Goal: Transaction & Acquisition: Purchase product/service

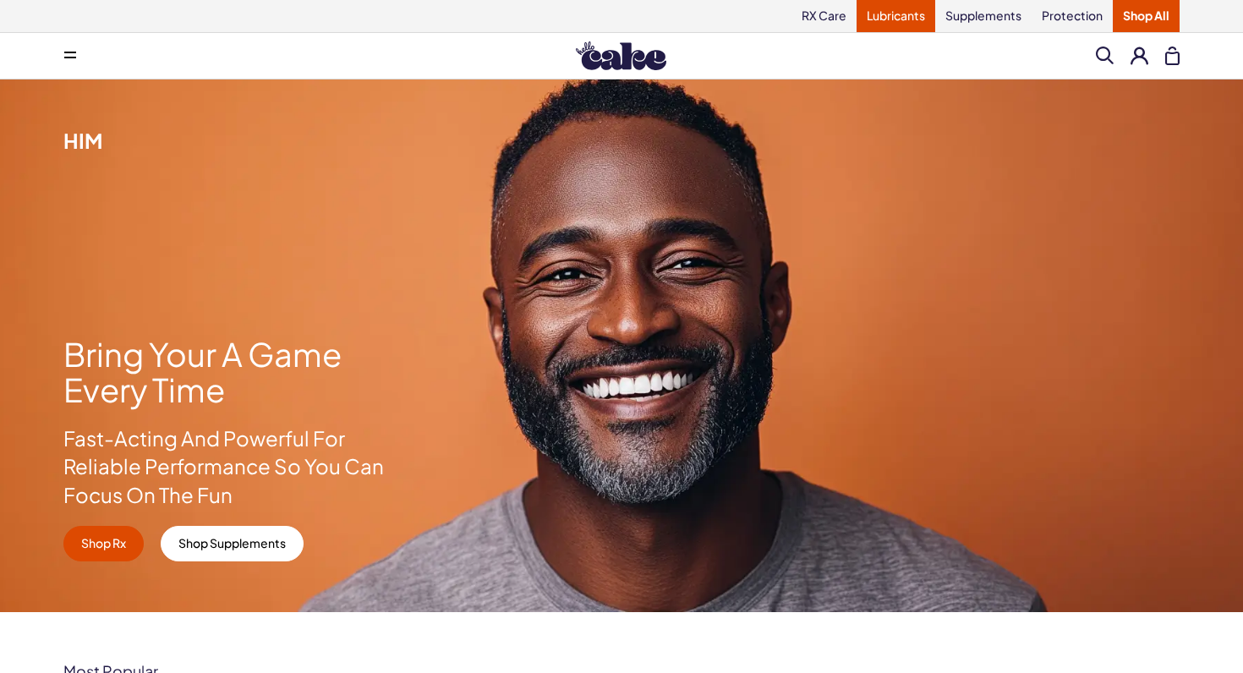
click at [908, 19] on link "Lubricants" at bounding box center [895, 16] width 79 height 32
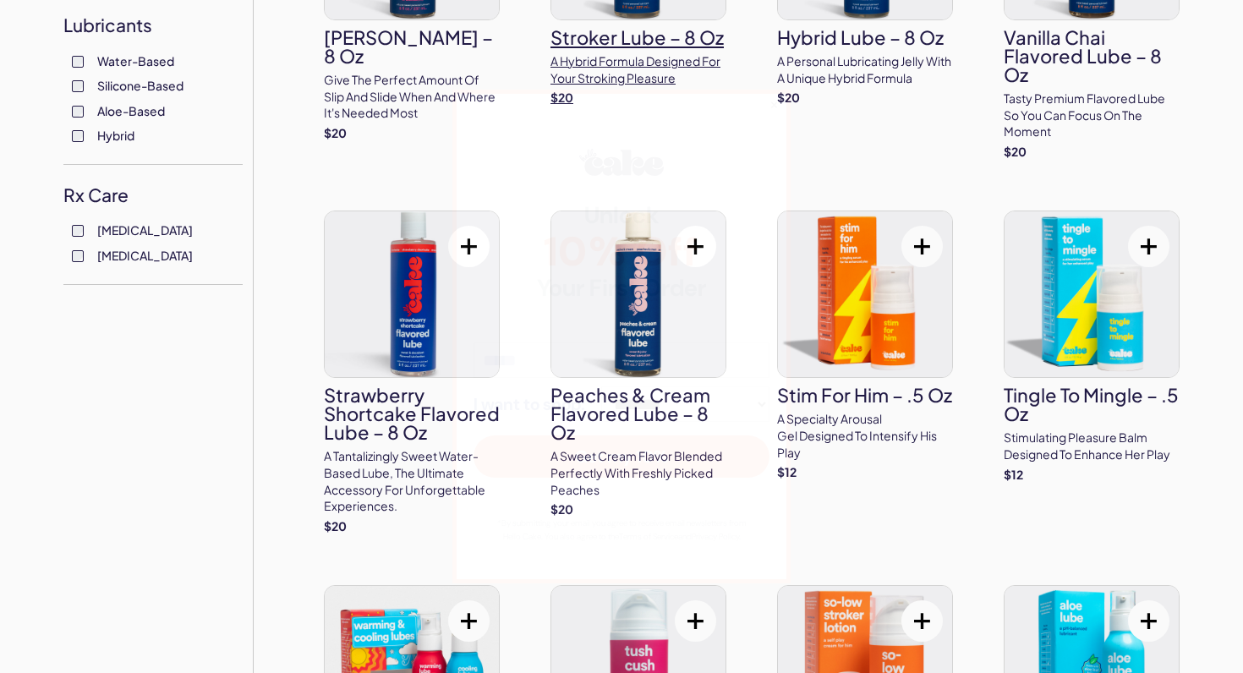
scroll to position [664, 0]
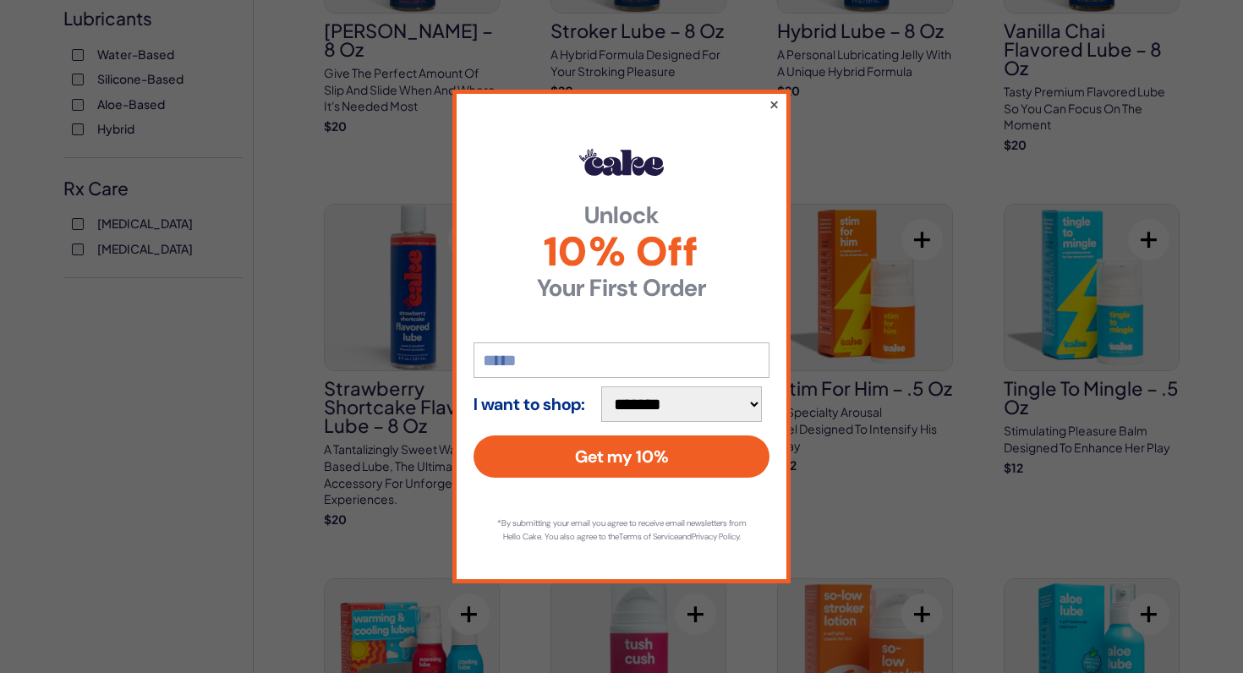
click at [773, 100] on button "×" at bounding box center [773, 104] width 11 height 20
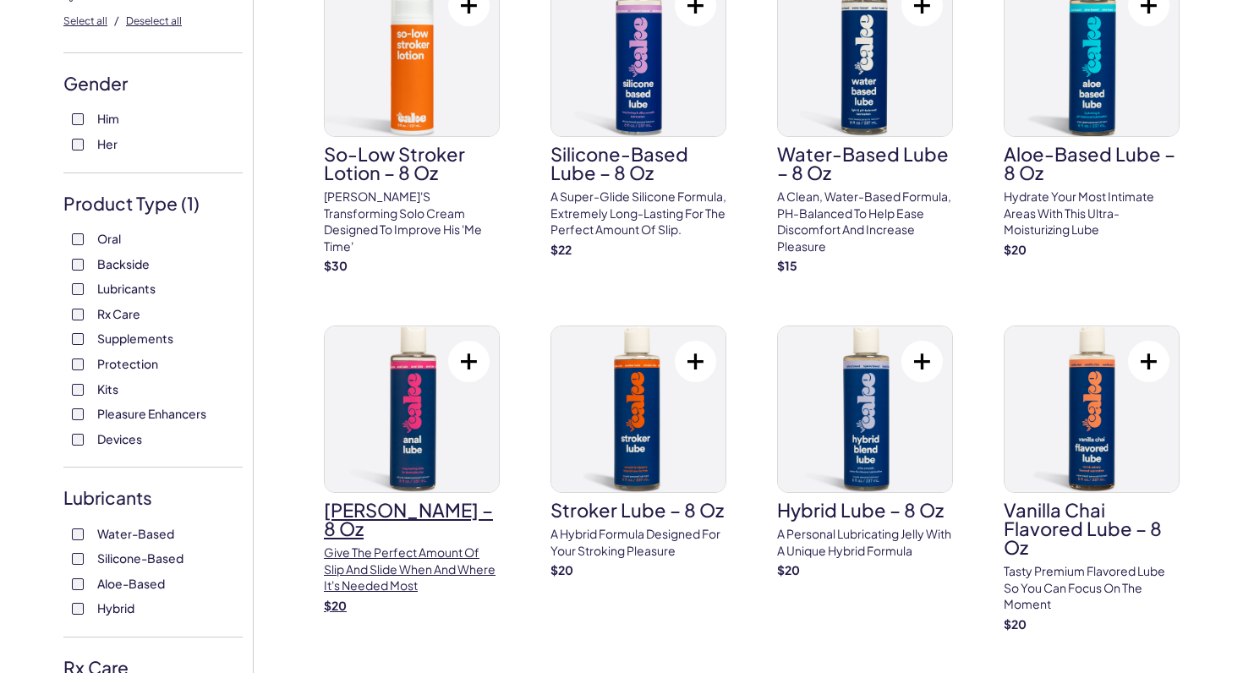
scroll to position [183, 0]
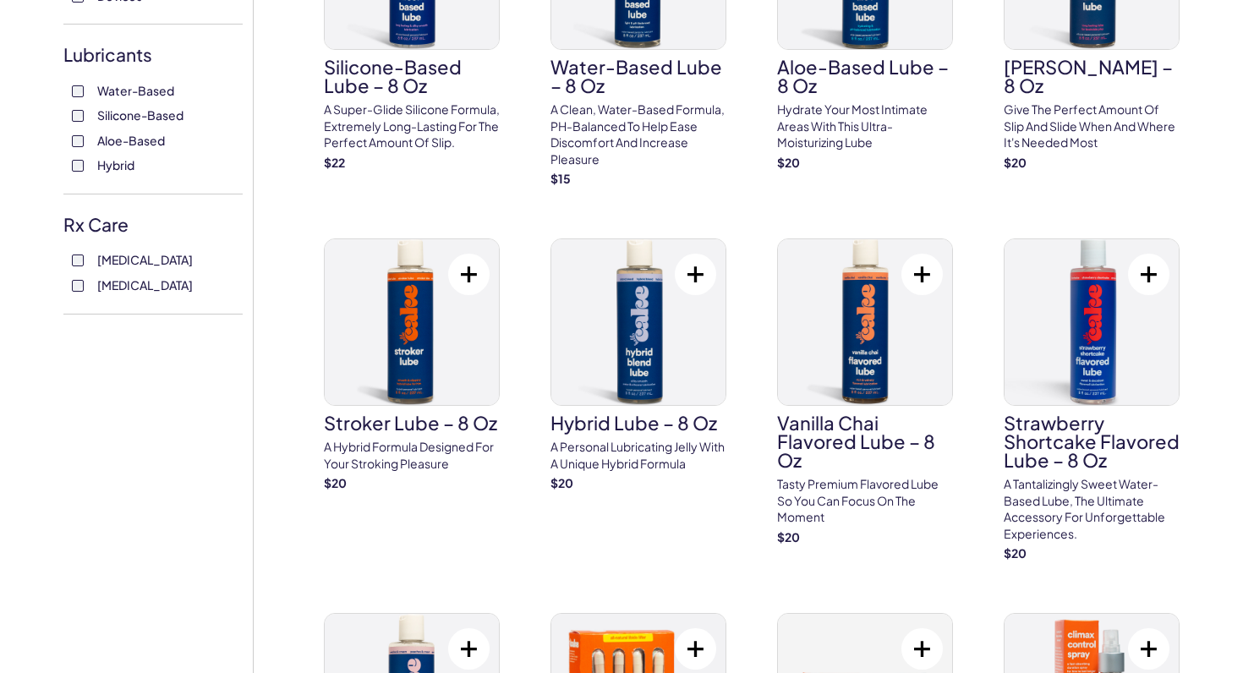
scroll to position [640, 0]
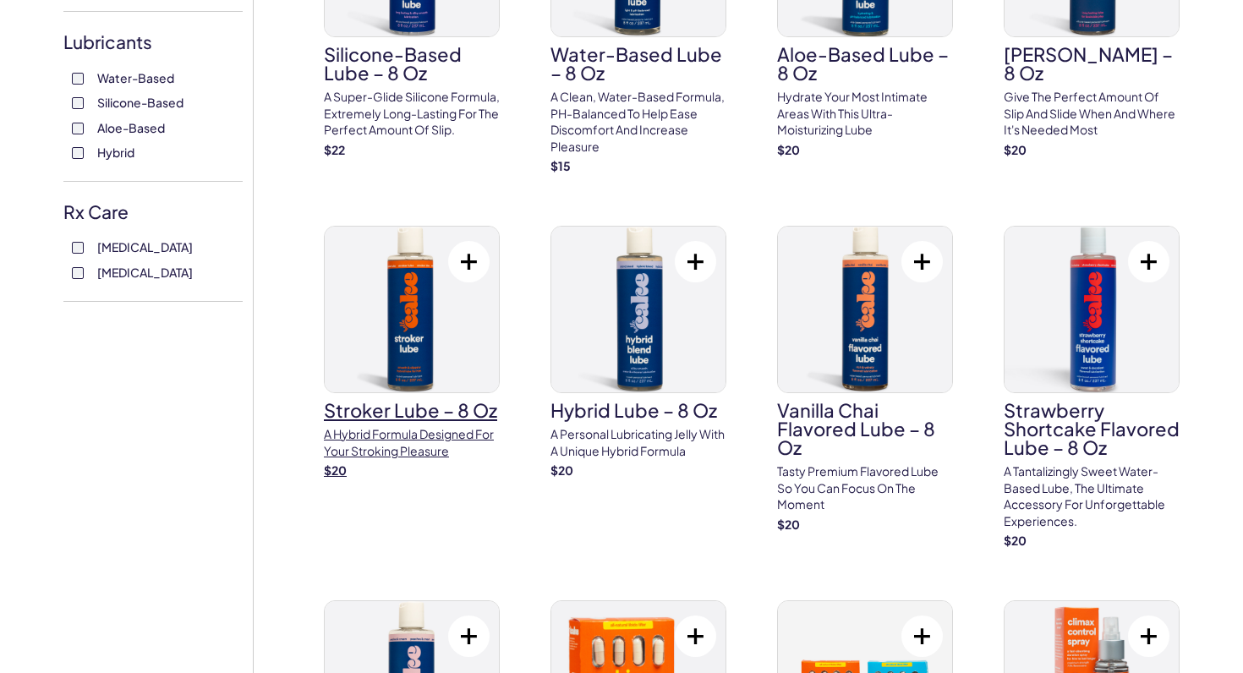
click at [360, 401] on h3 "Stroker Lube – 8 oz" at bounding box center [412, 410] width 176 height 19
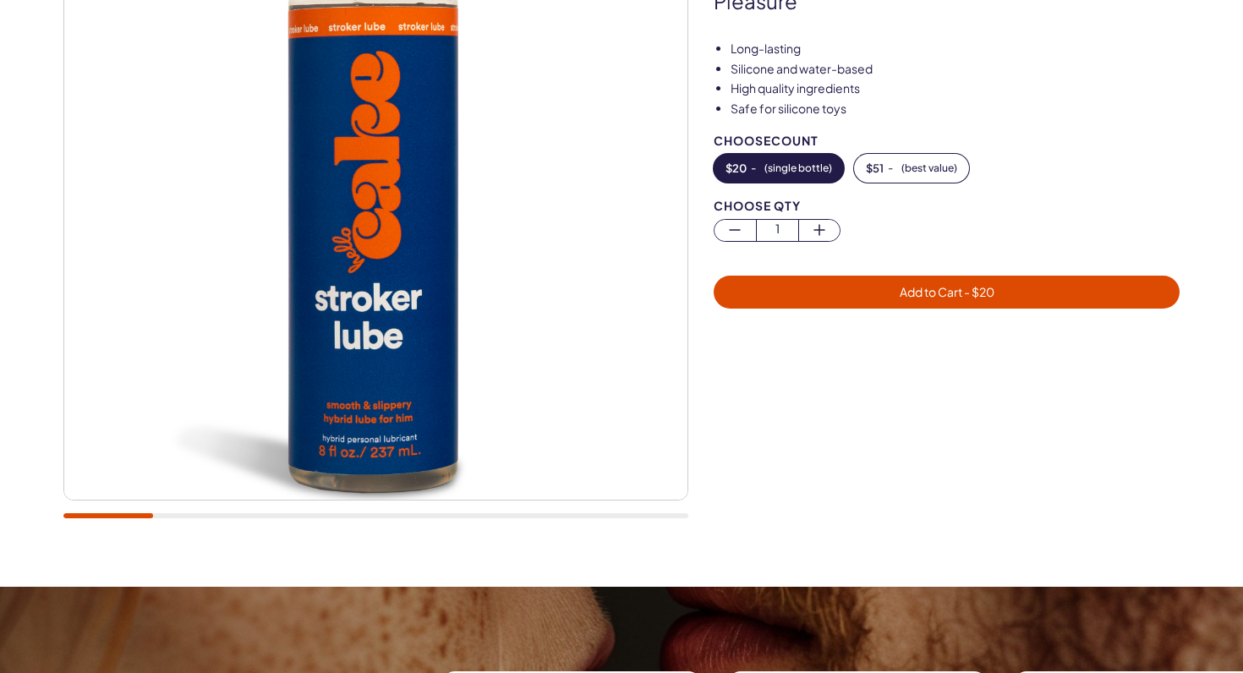
scroll to position [250, 0]
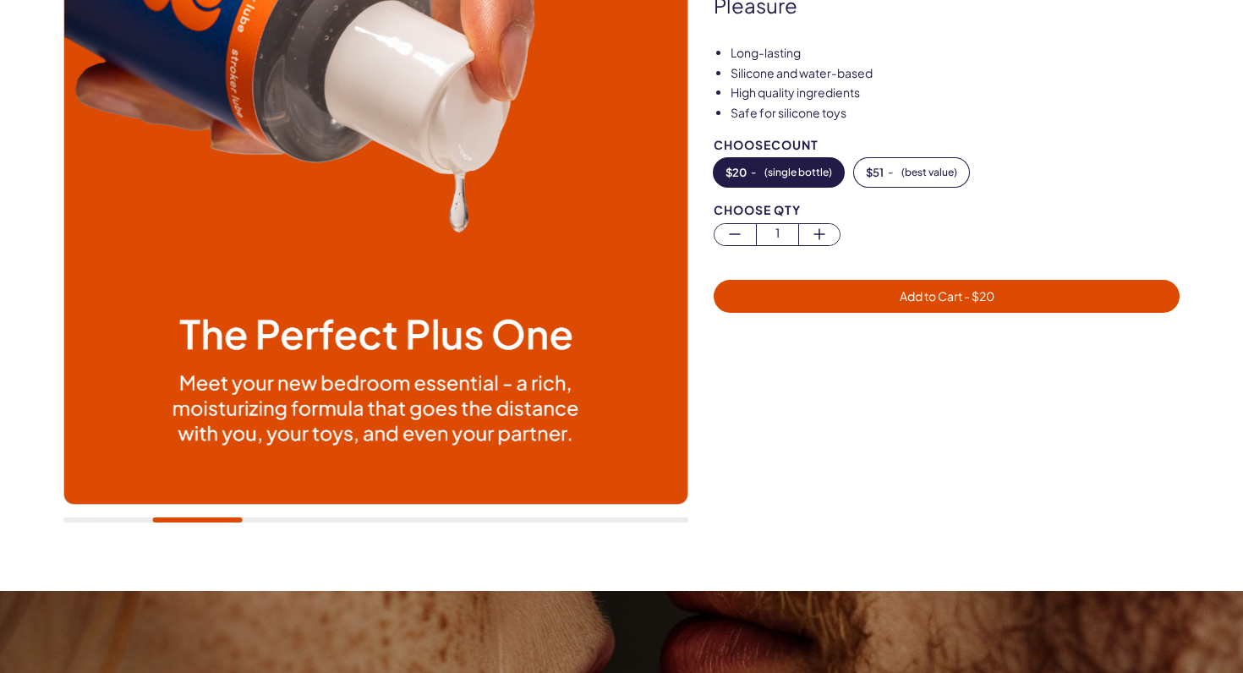
click at [856, 297] on span "Add to Cart - $ 20" at bounding box center [946, 296] width 445 height 19
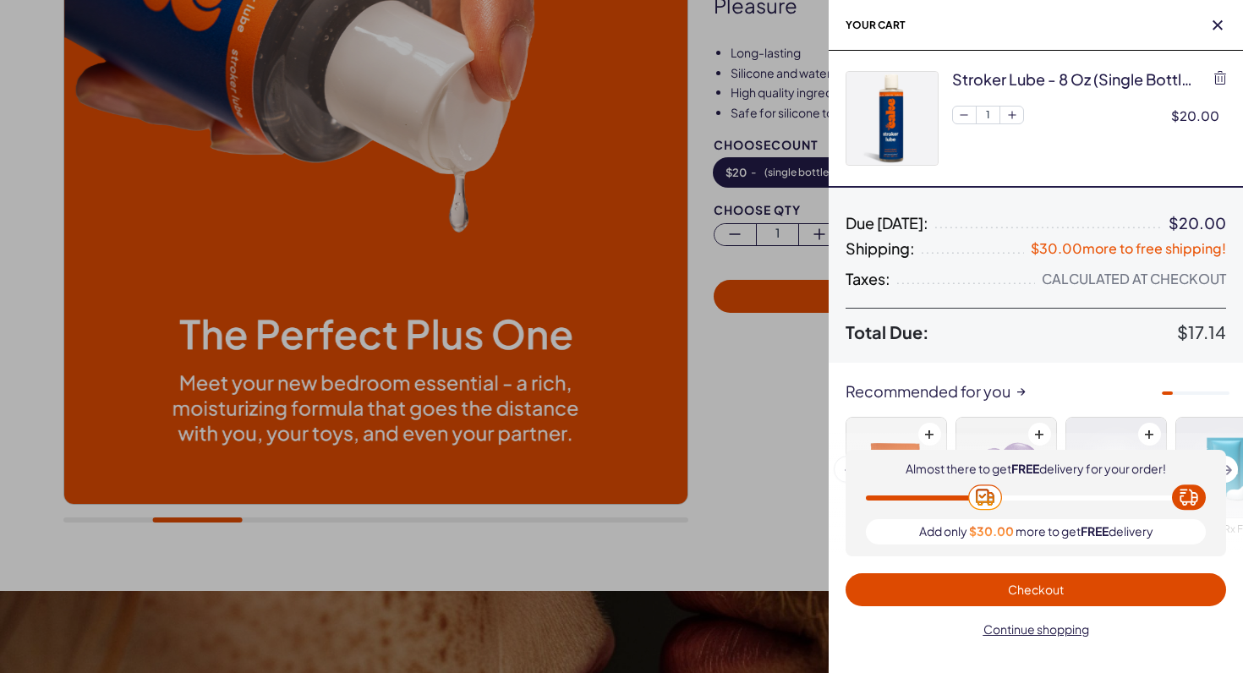
scroll to position [0, 0]
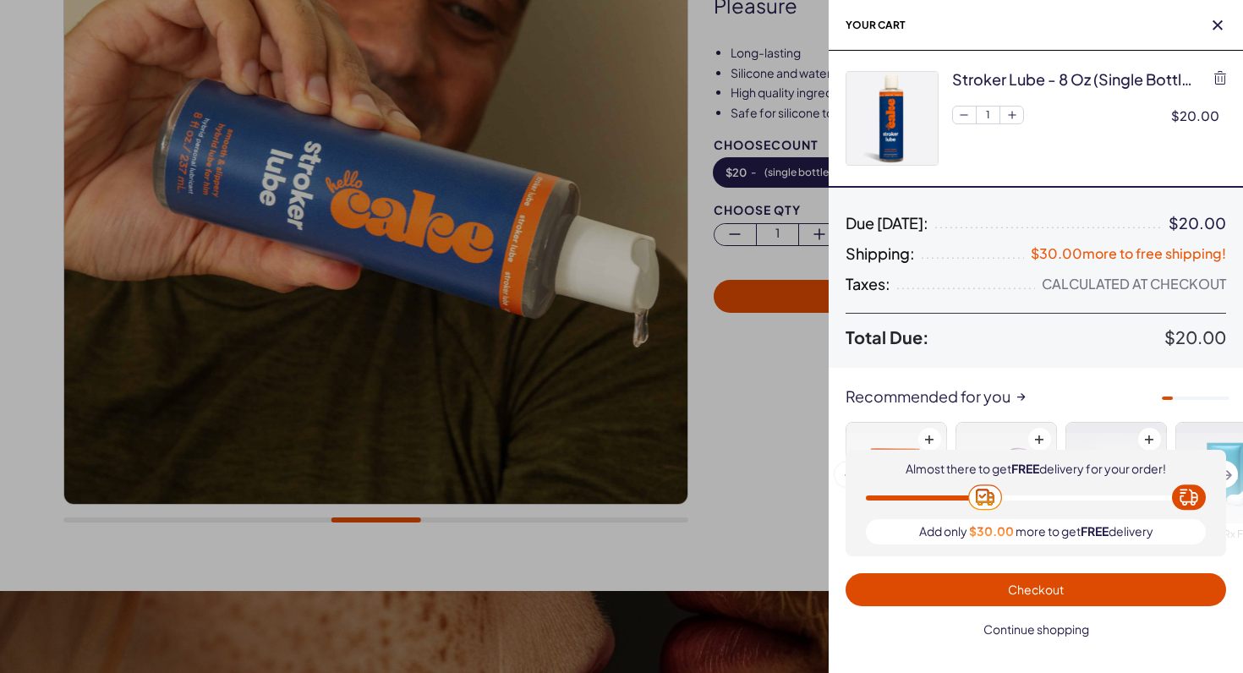
click at [1016, 635] on span "Continue shopping" at bounding box center [1036, 628] width 106 height 15
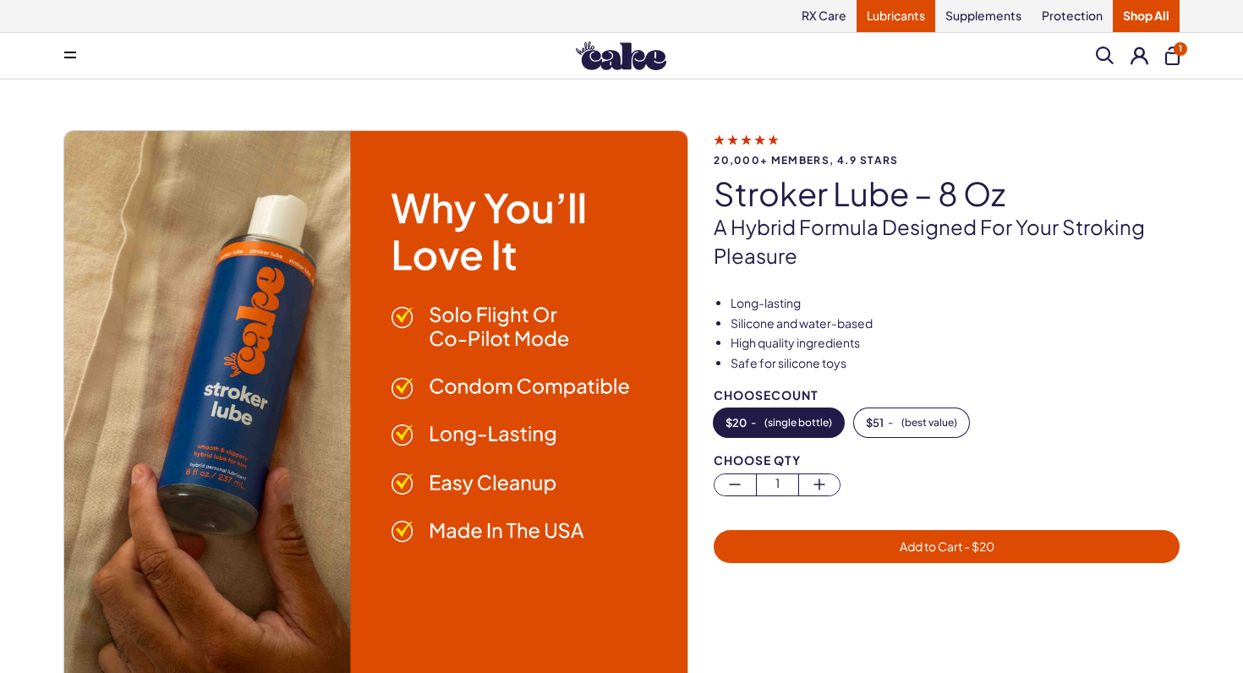
click at [906, 19] on link "Lubricants" at bounding box center [895, 16] width 79 height 32
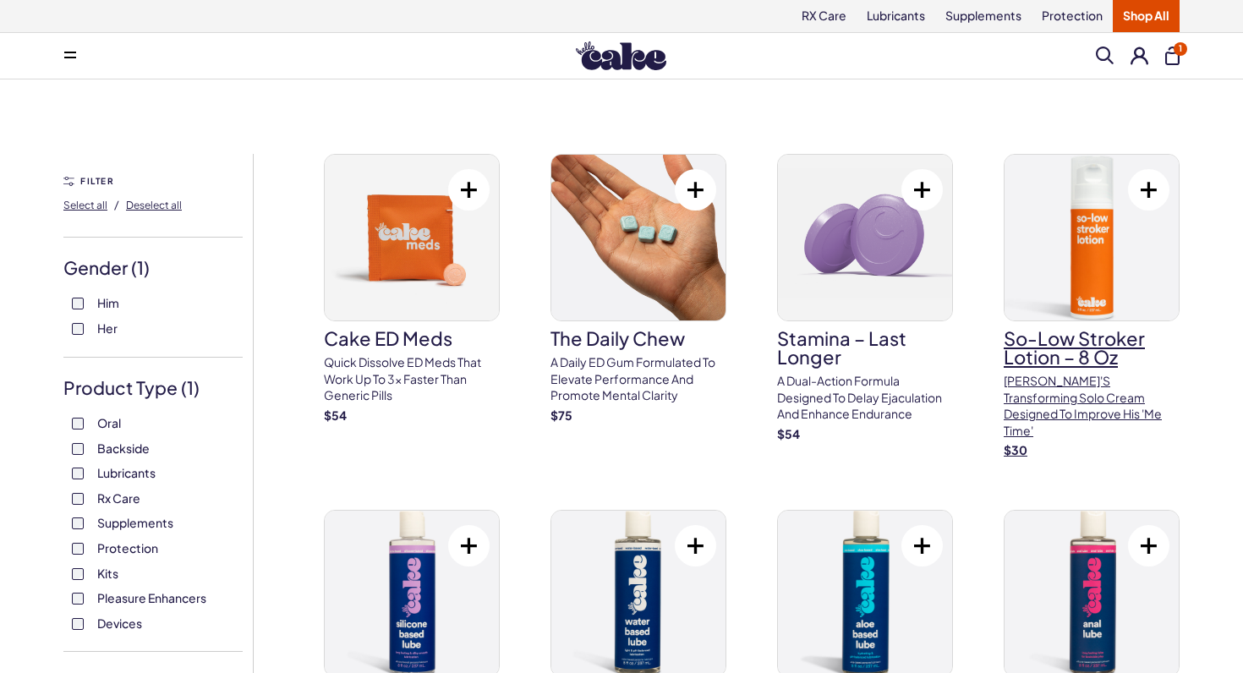
click at [1047, 348] on h3 "So-Low Stroker Lotion – 8 oz" at bounding box center [1091, 347] width 176 height 37
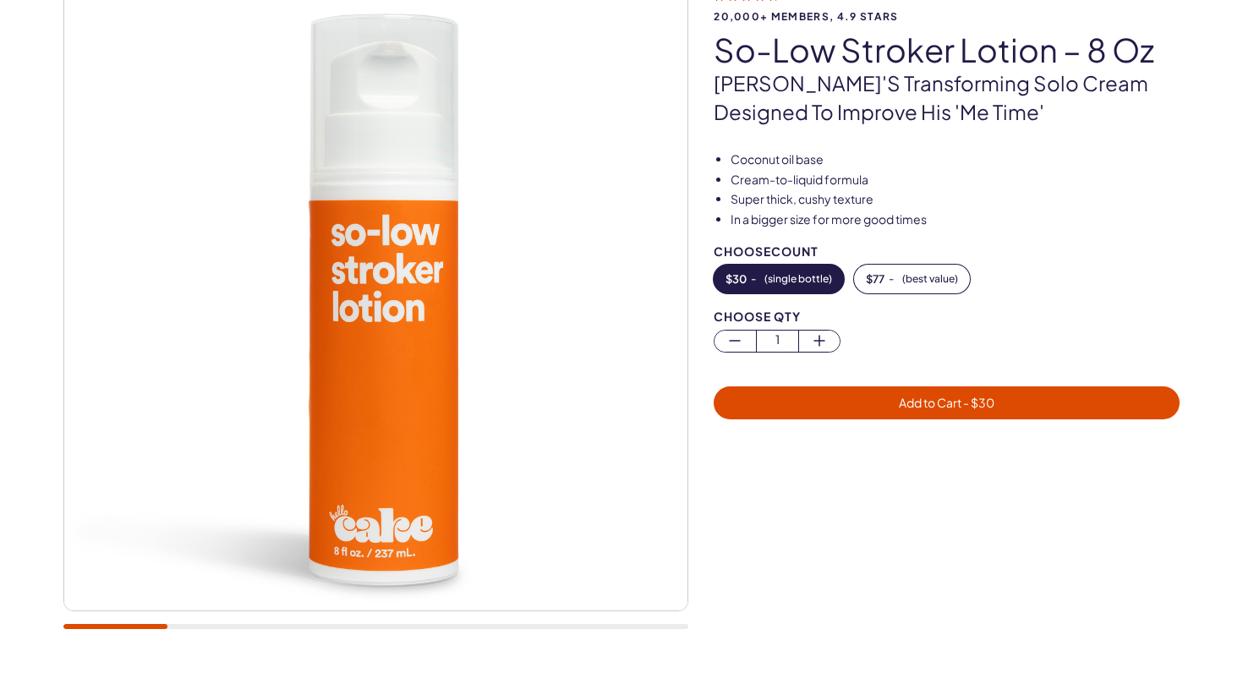
scroll to position [134, 0]
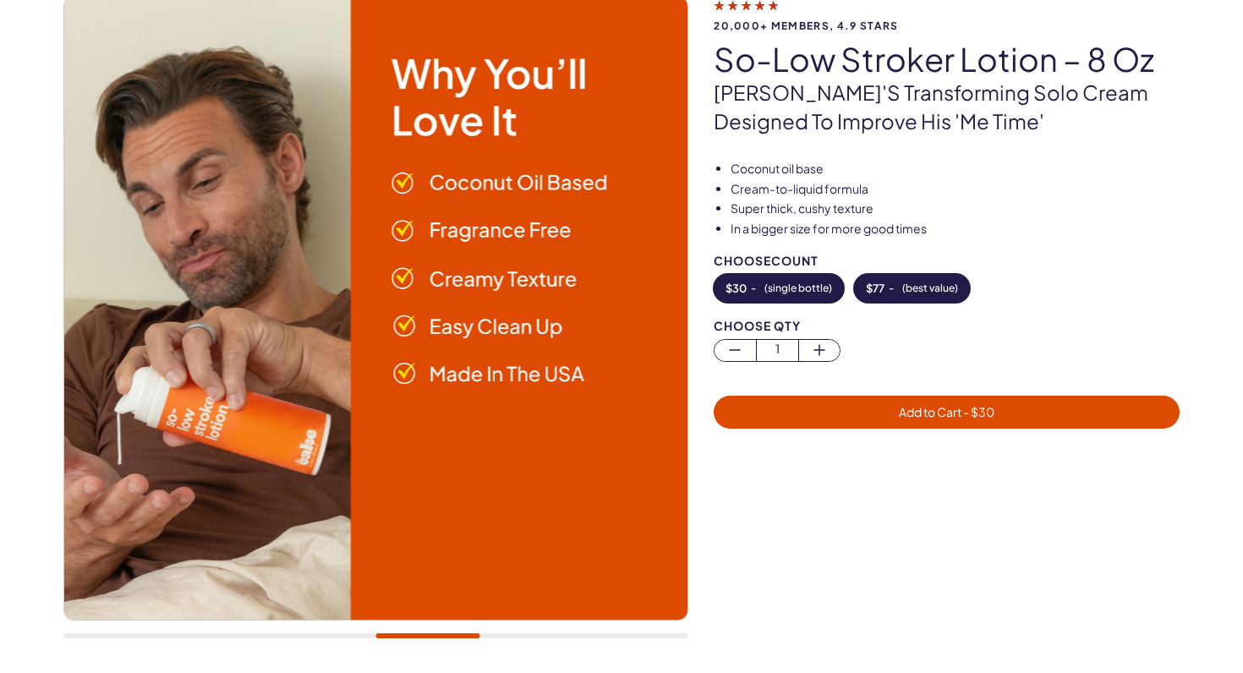
click at [898, 286] on button "$ 77 - ( best value )" at bounding box center [912, 288] width 116 height 29
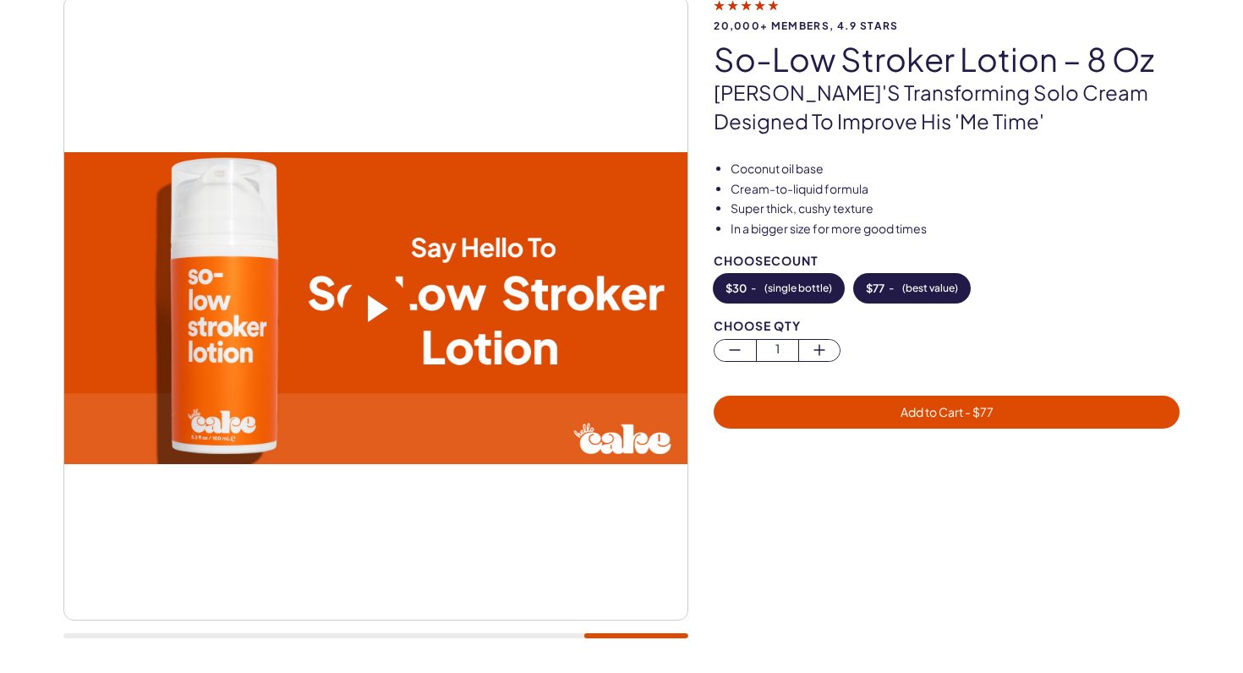
click at [818, 282] on span "( single bottle )" at bounding box center [798, 288] width 68 height 12
click at [881, 285] on span "$ 77" at bounding box center [875, 288] width 19 height 12
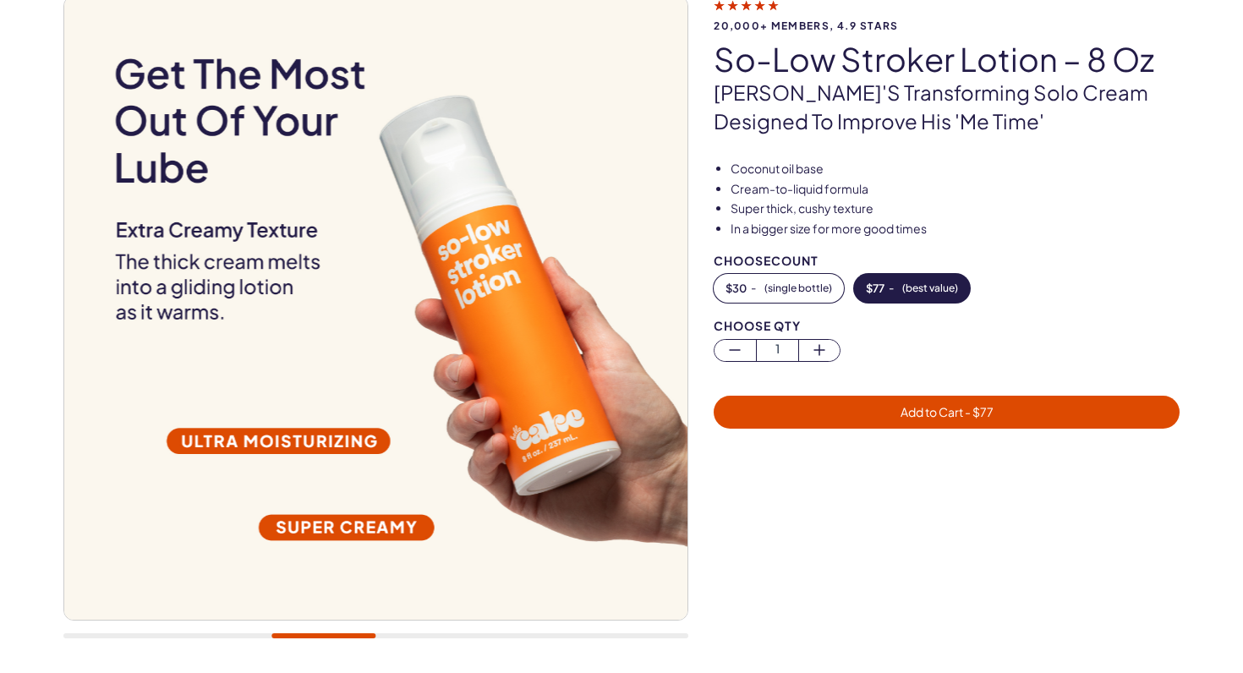
click at [906, 407] on span "Add to Cart - $ 77" at bounding box center [946, 411] width 93 height 15
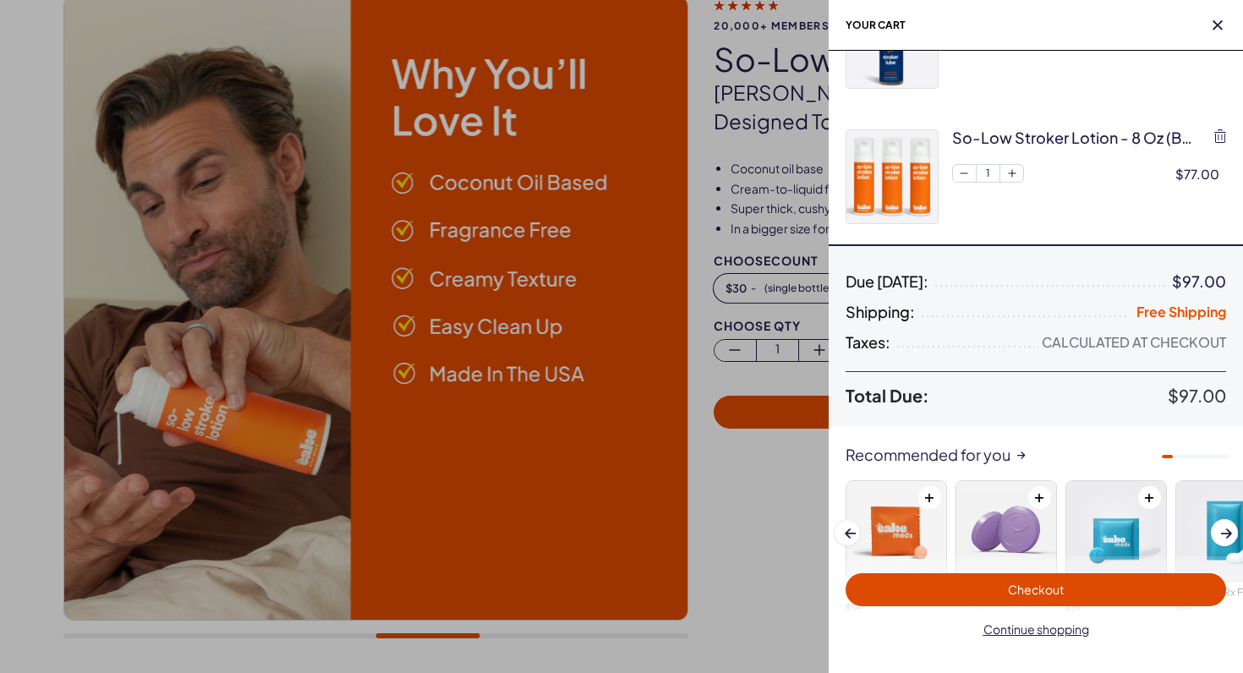
scroll to position [94, 0]
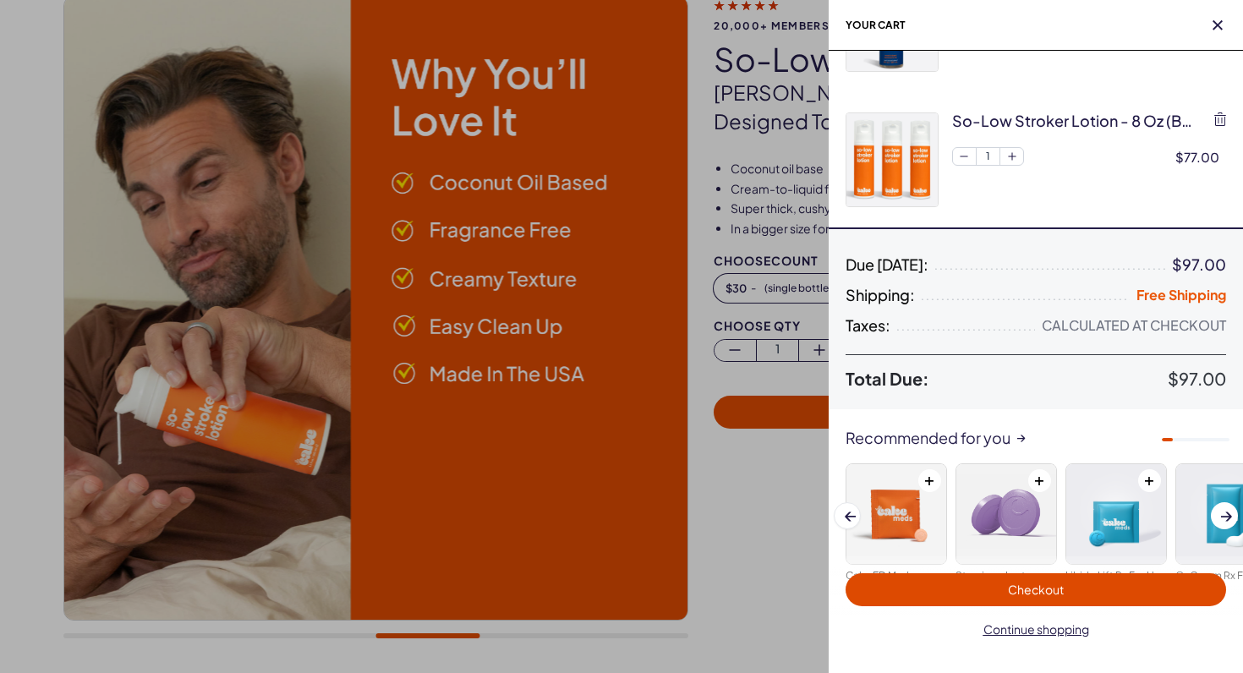
click at [994, 598] on span "Checkout" at bounding box center [1035, 589] width 360 height 19
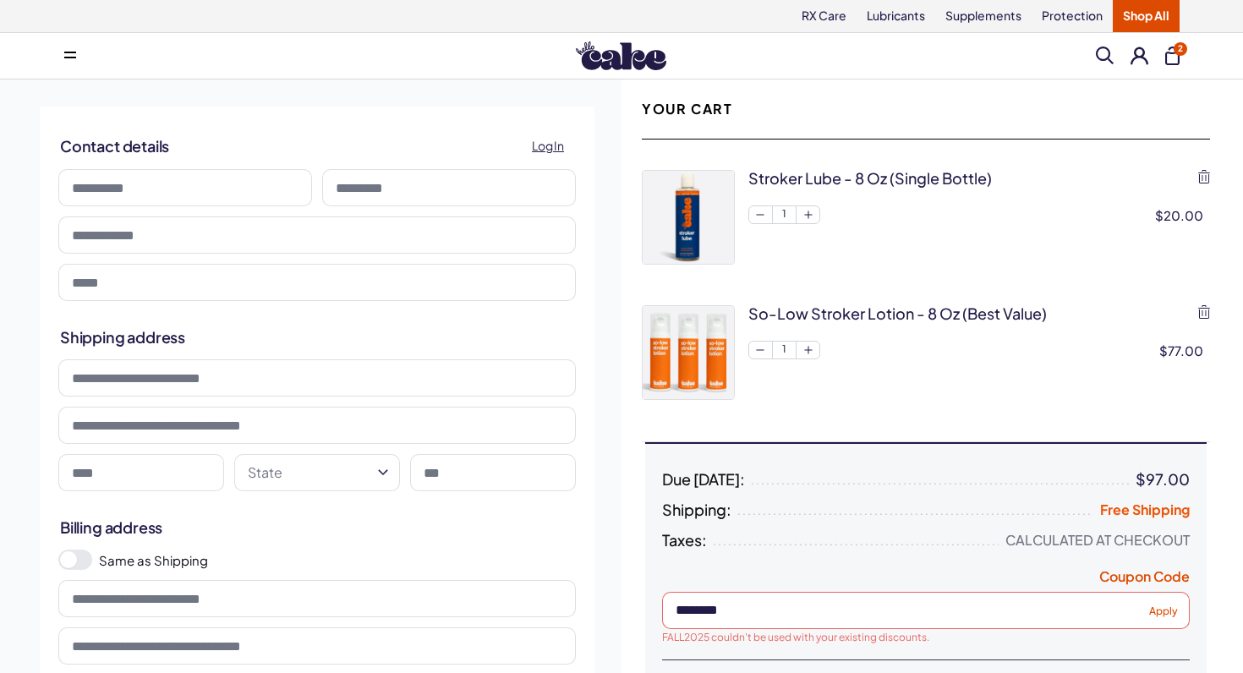
type input "**********"
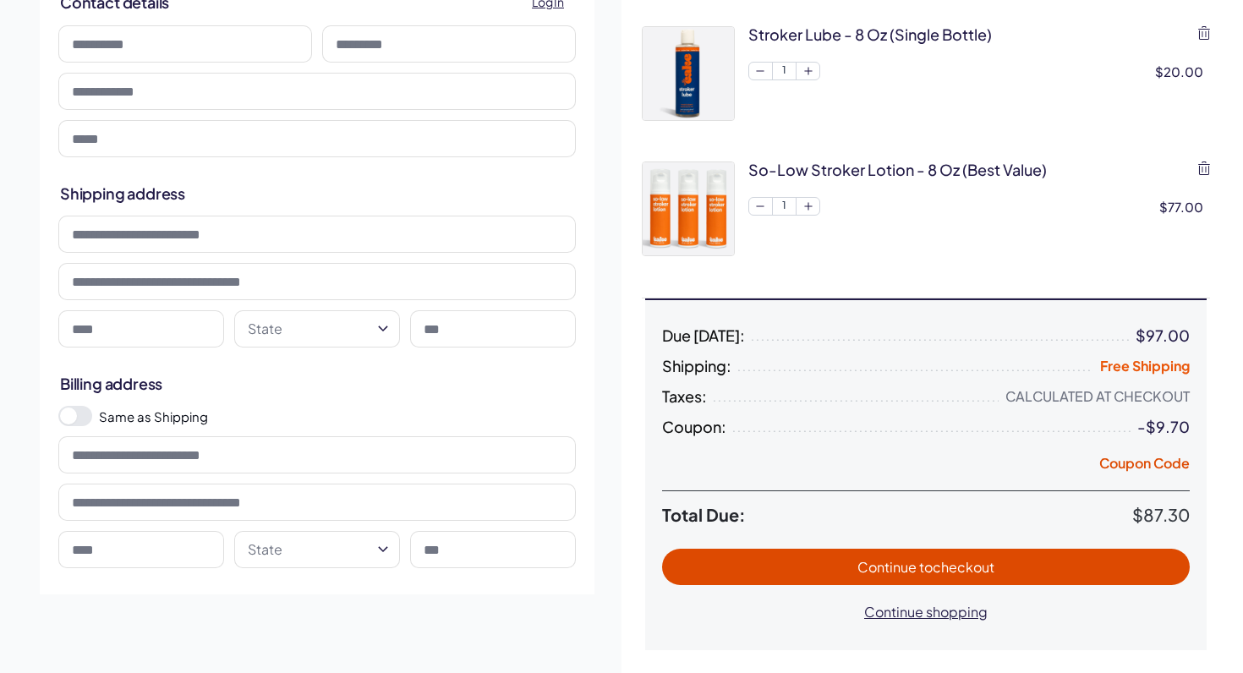
scroll to position [149, 0]
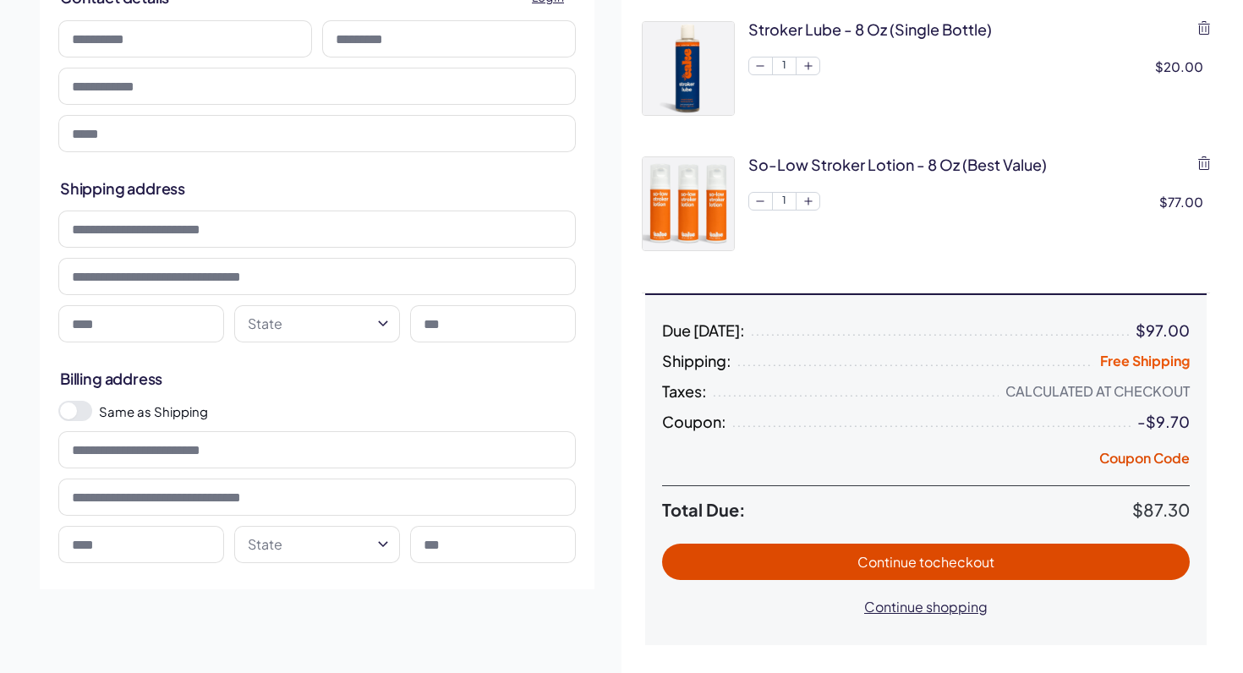
click at [838, 555] on span "Continue to checkout" at bounding box center [926, 561] width 494 height 19
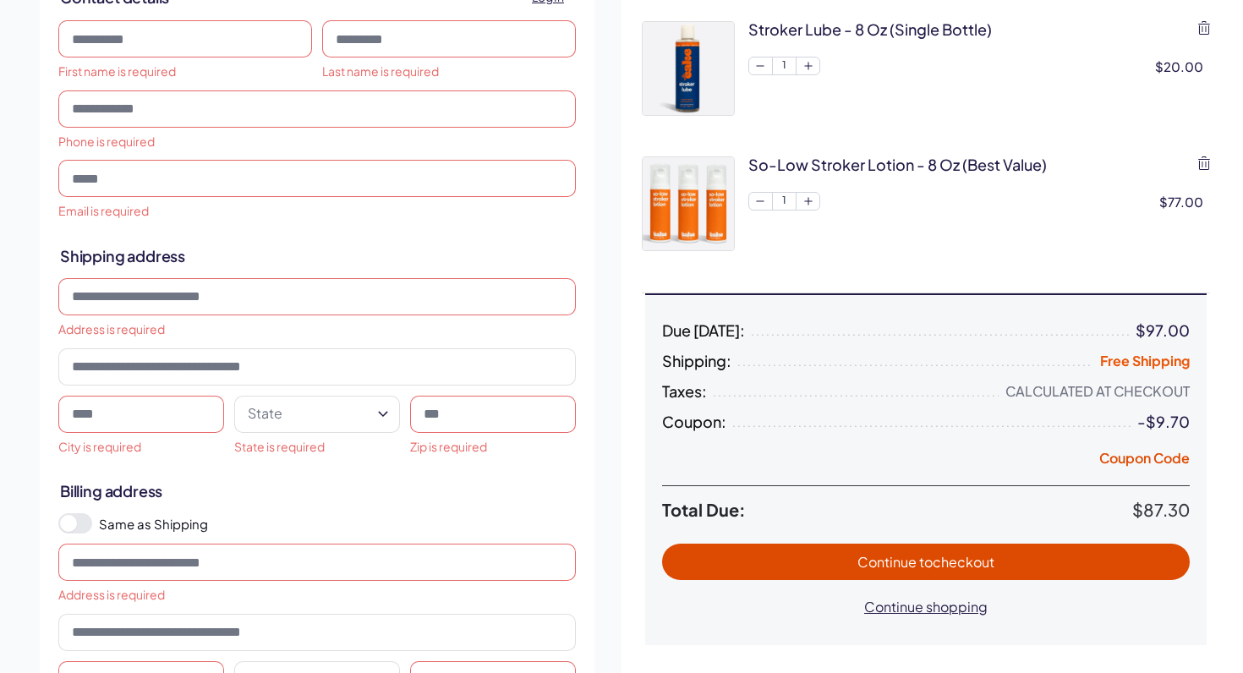
scroll to position [0, 0]
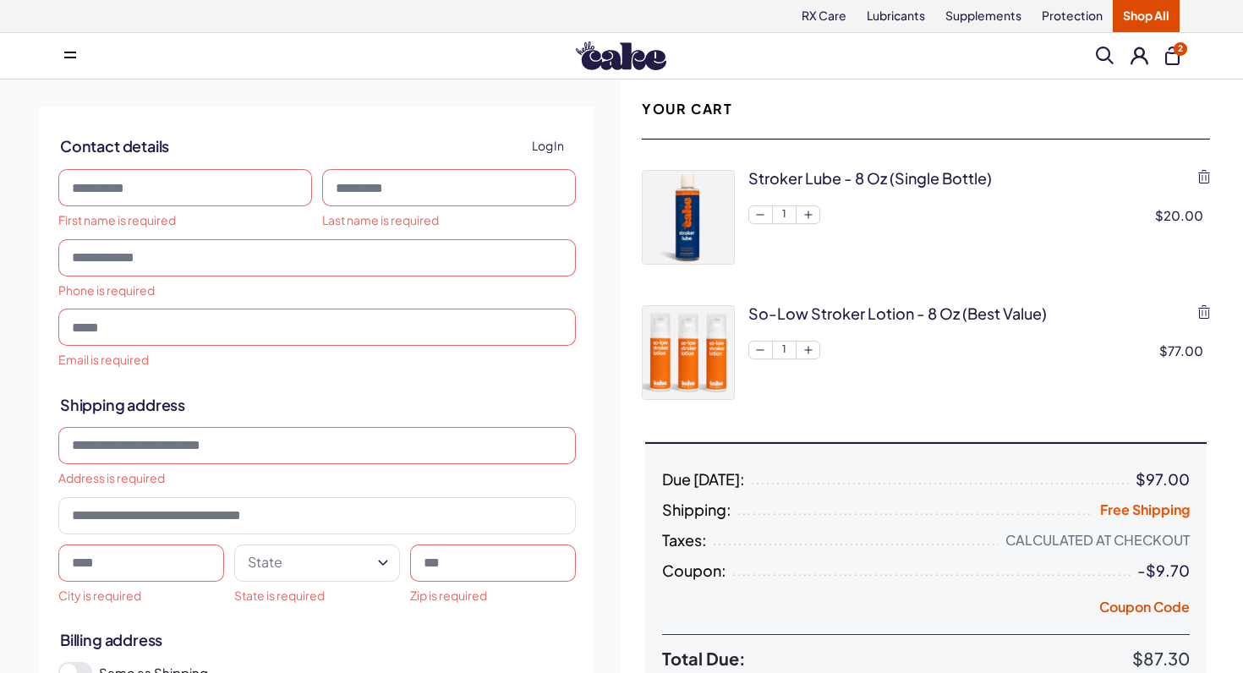
click at [554, 145] on span "Log In" at bounding box center [548, 145] width 32 height 19
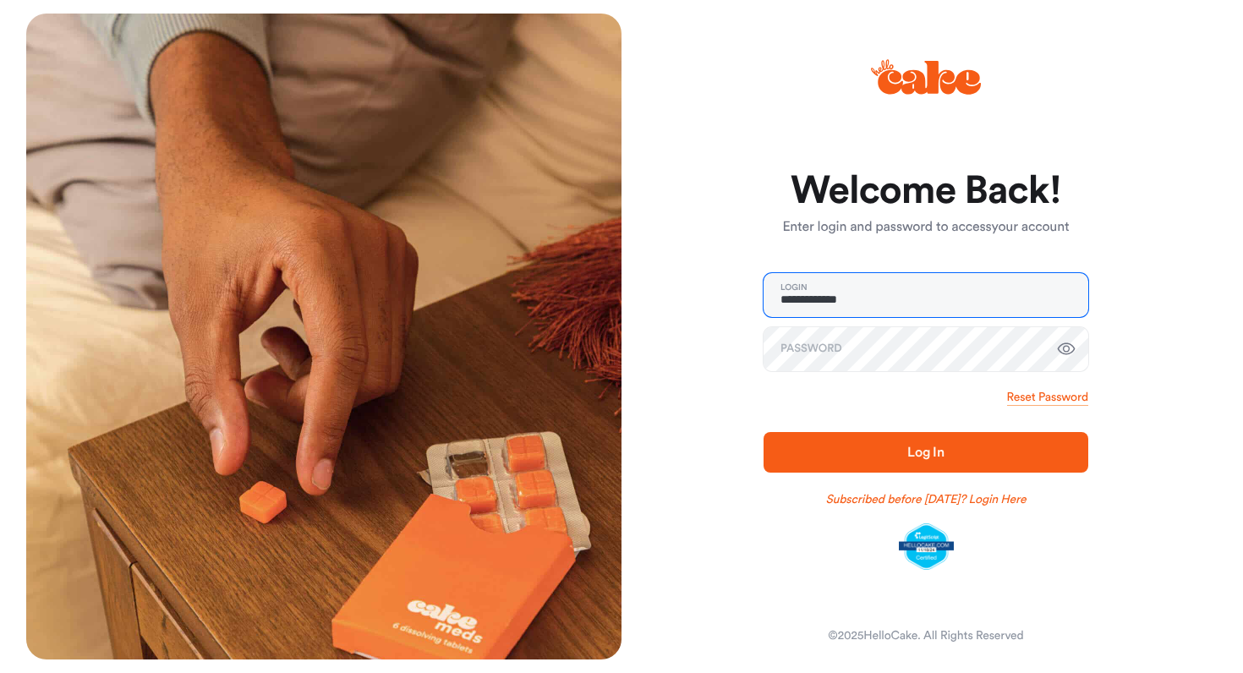
type input "**********"
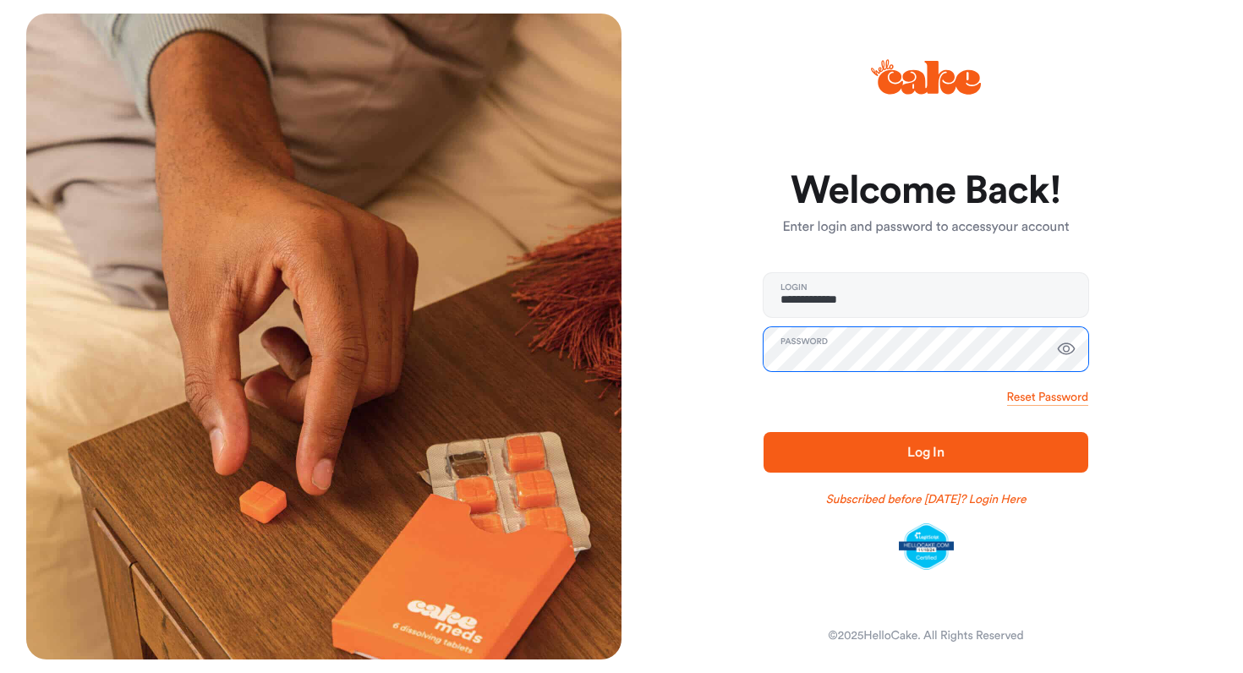
click at [926, 451] on button "Log In" at bounding box center [925, 452] width 325 height 41
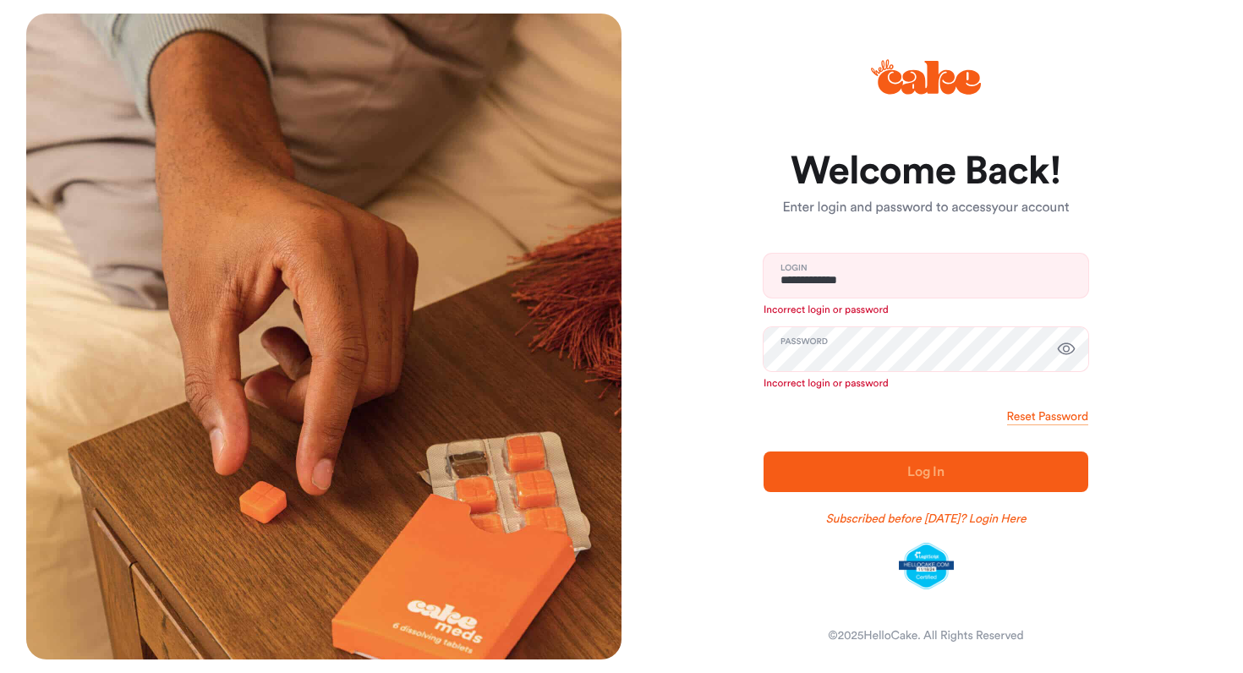
click at [1068, 347] on icon "button" at bounding box center [1067, 348] width 18 height 12
click at [1034, 419] on link "Reset Password" at bounding box center [1047, 416] width 81 height 17
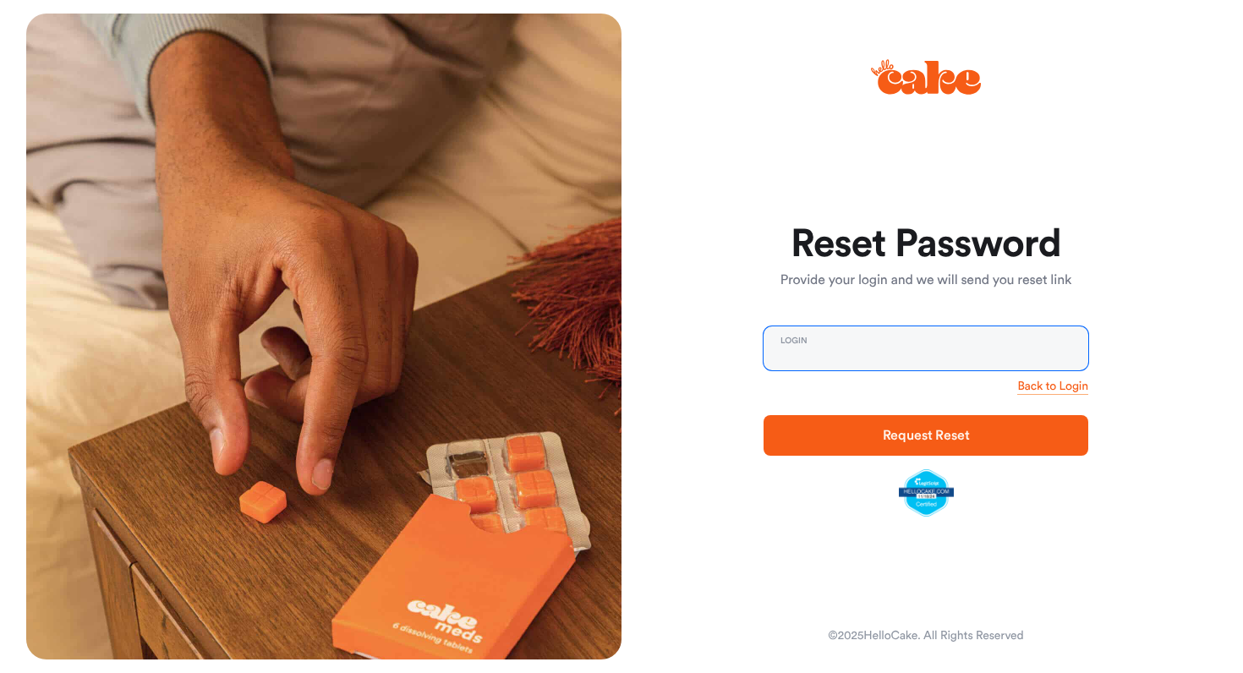
click at [850, 360] on input "email" at bounding box center [925, 348] width 325 height 44
type input "**********"
click at [870, 439] on span "Request Reset" at bounding box center [925, 435] width 271 height 20
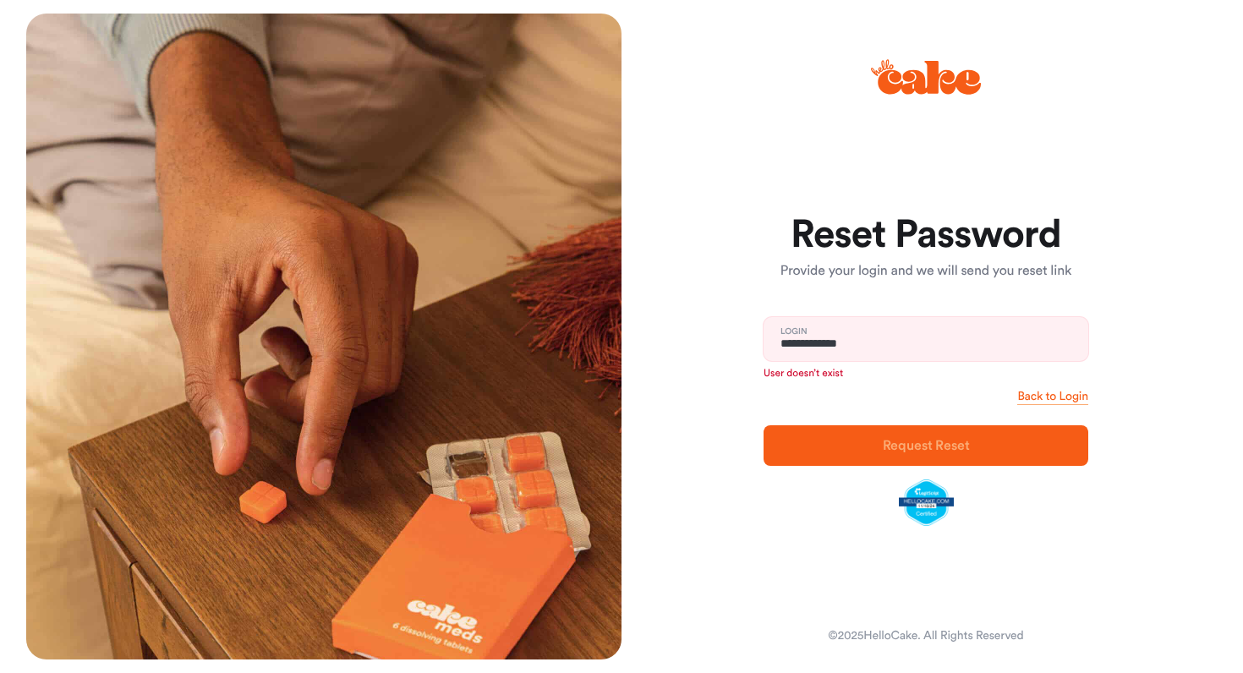
click at [941, 74] on icon at bounding box center [928, 78] width 103 height 34
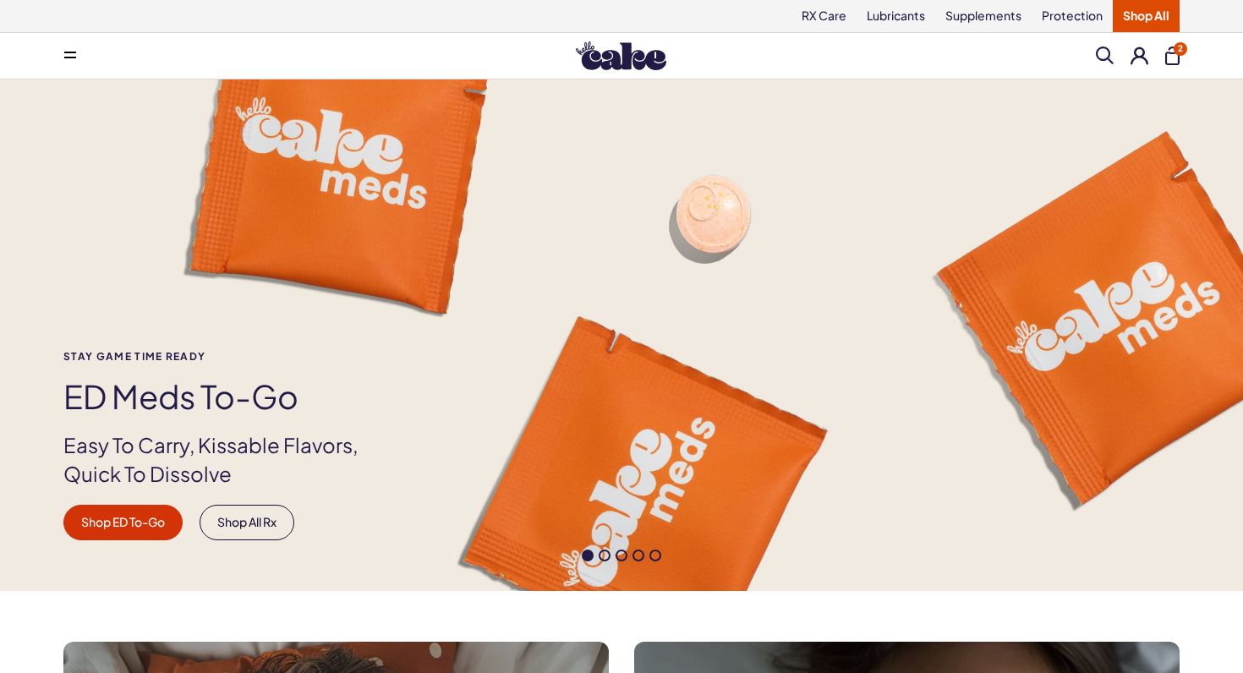
click at [1171, 57] on button "2" at bounding box center [1172, 55] width 14 height 19
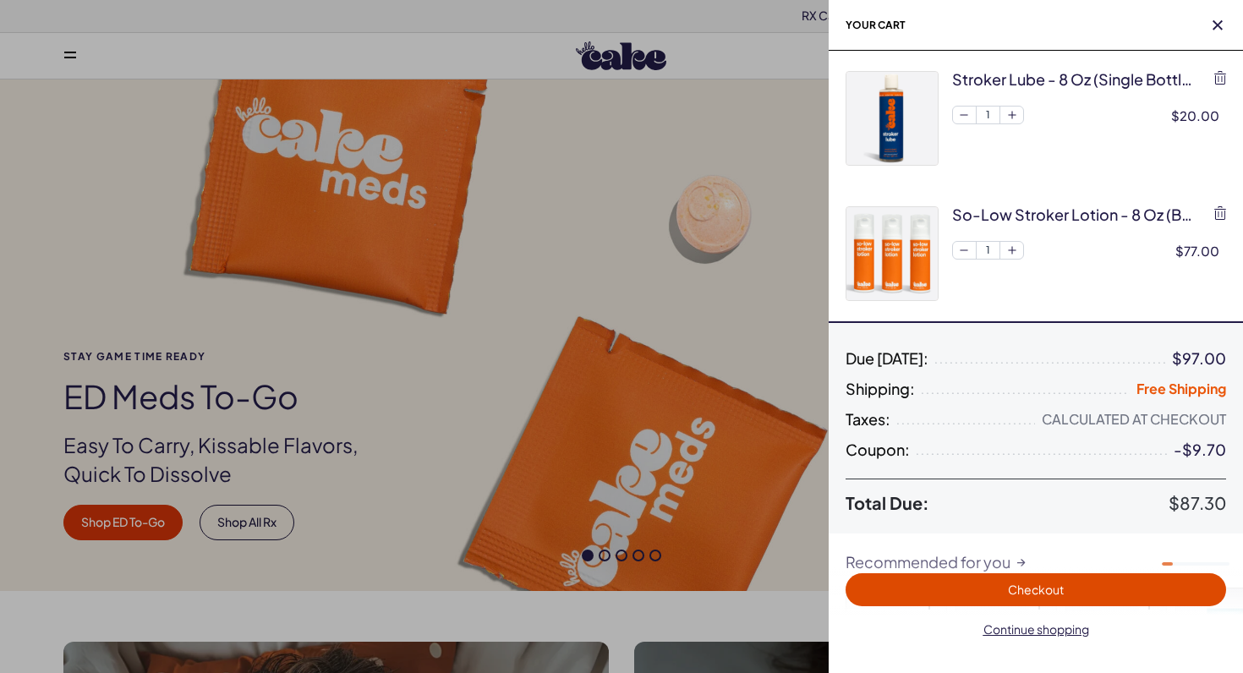
click at [888, 579] on button "Checkout" at bounding box center [1035, 589] width 380 height 33
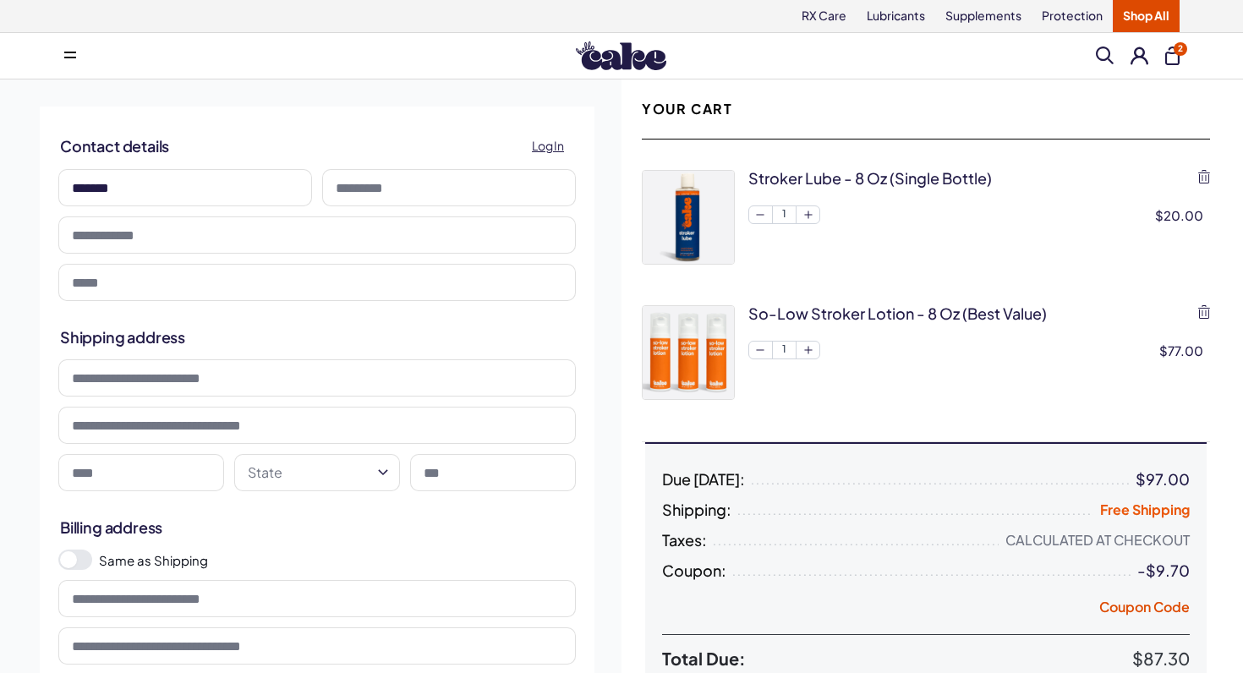
type input "*******"
type input "******"
type input "**********"
click at [165, 377] on input "**********" at bounding box center [316, 377] width 517 height 37
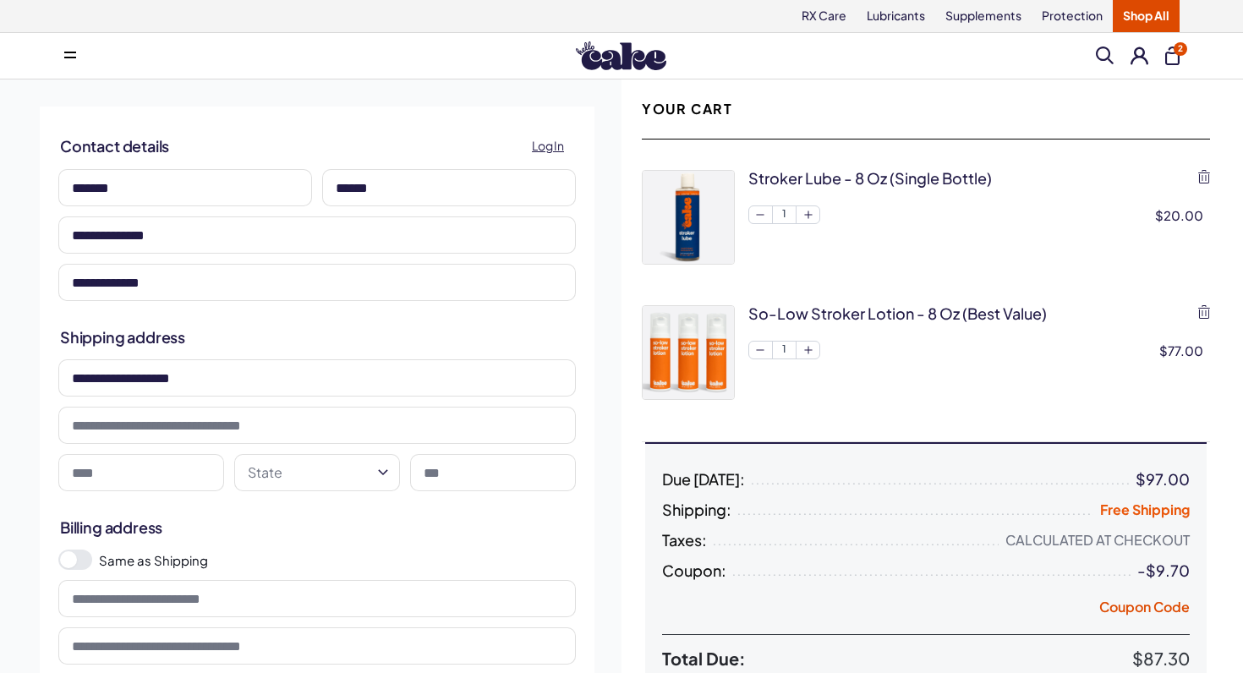
type input "**********"
click at [372, 434] on input at bounding box center [316, 425] width 517 height 37
click at [189, 473] on input at bounding box center [141, 472] width 166 height 37
type input "********"
click at [283, 469] on html "RX Care Lubricants Supplements Protection Shop All Menu Him Her Everything 2" at bounding box center [621, 681] width 1243 height 1363
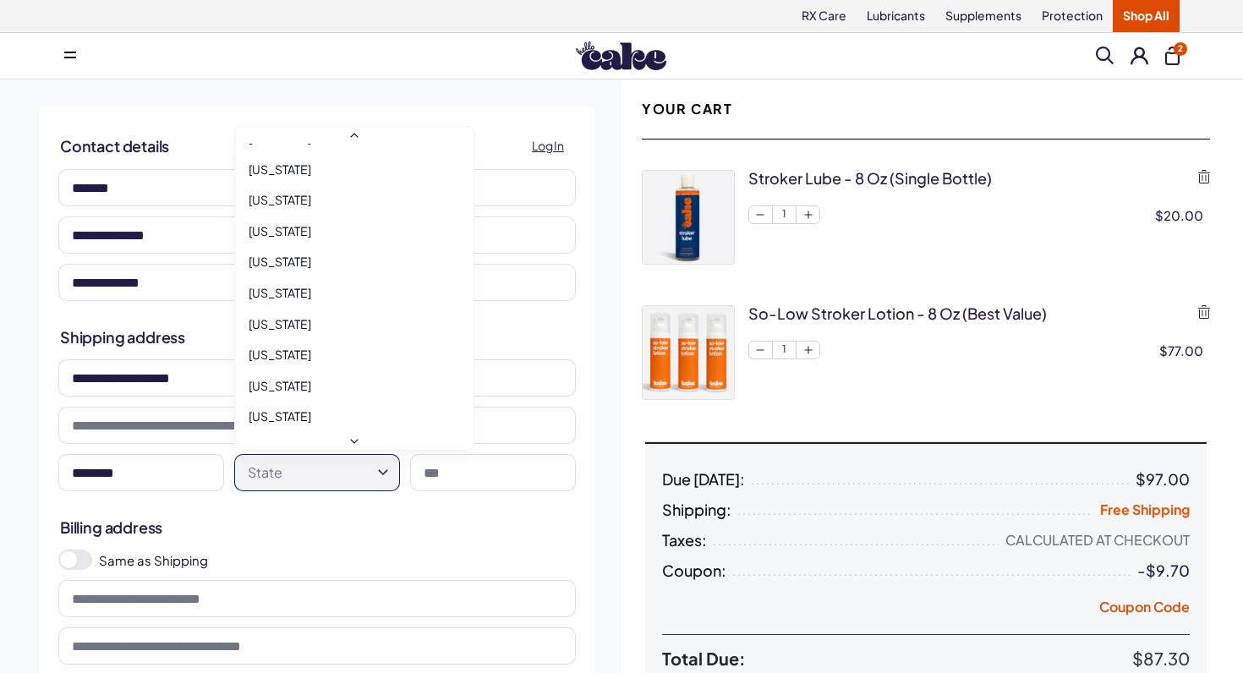
scroll to position [1034, 0]
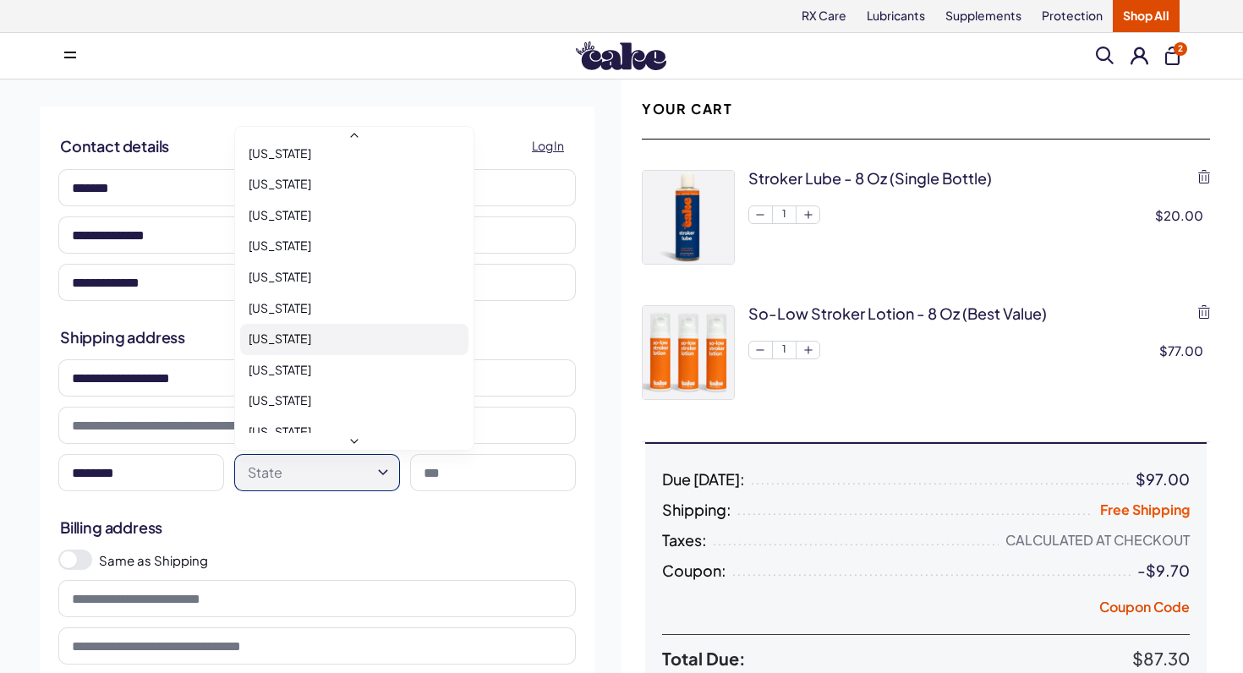
select select "**"
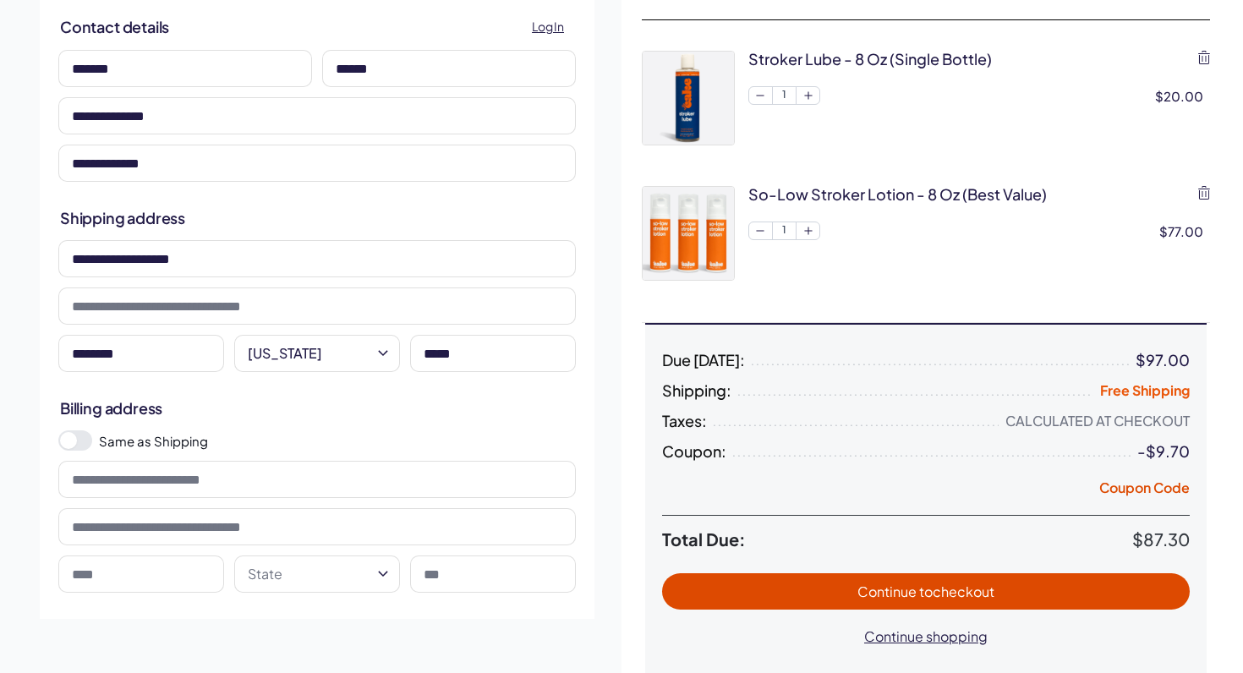
scroll to position [128, 0]
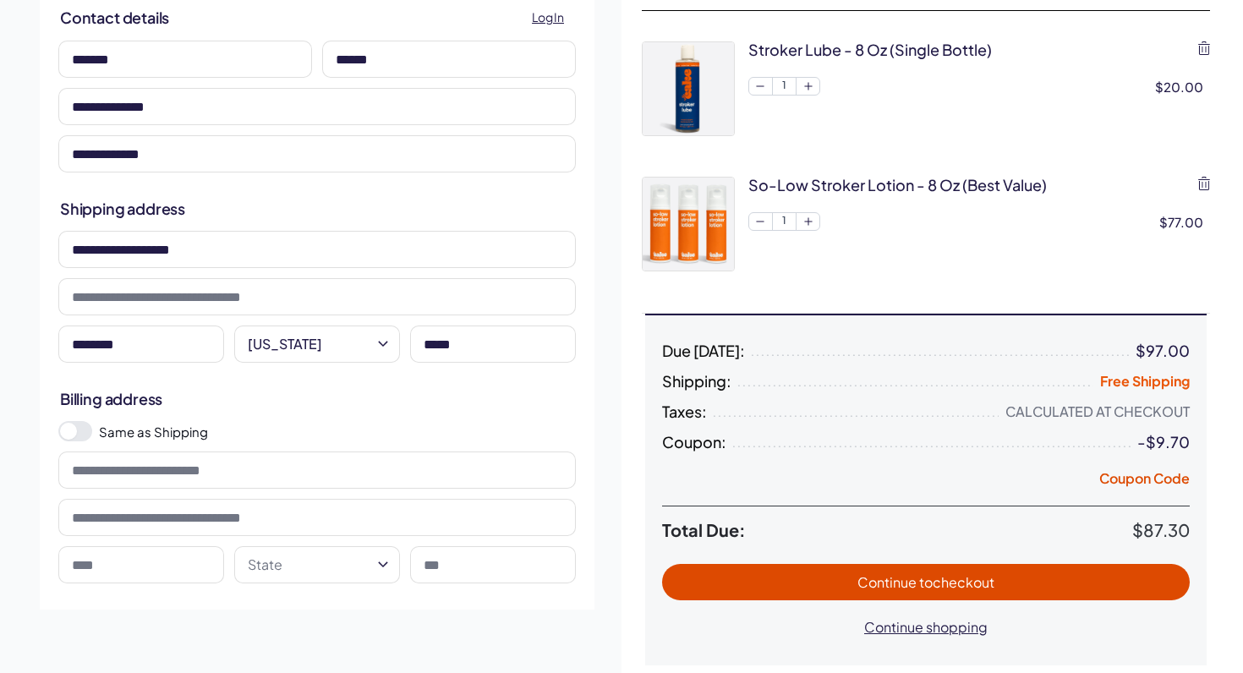
type input "*****"
click at [87, 438] on span at bounding box center [75, 431] width 34 height 20
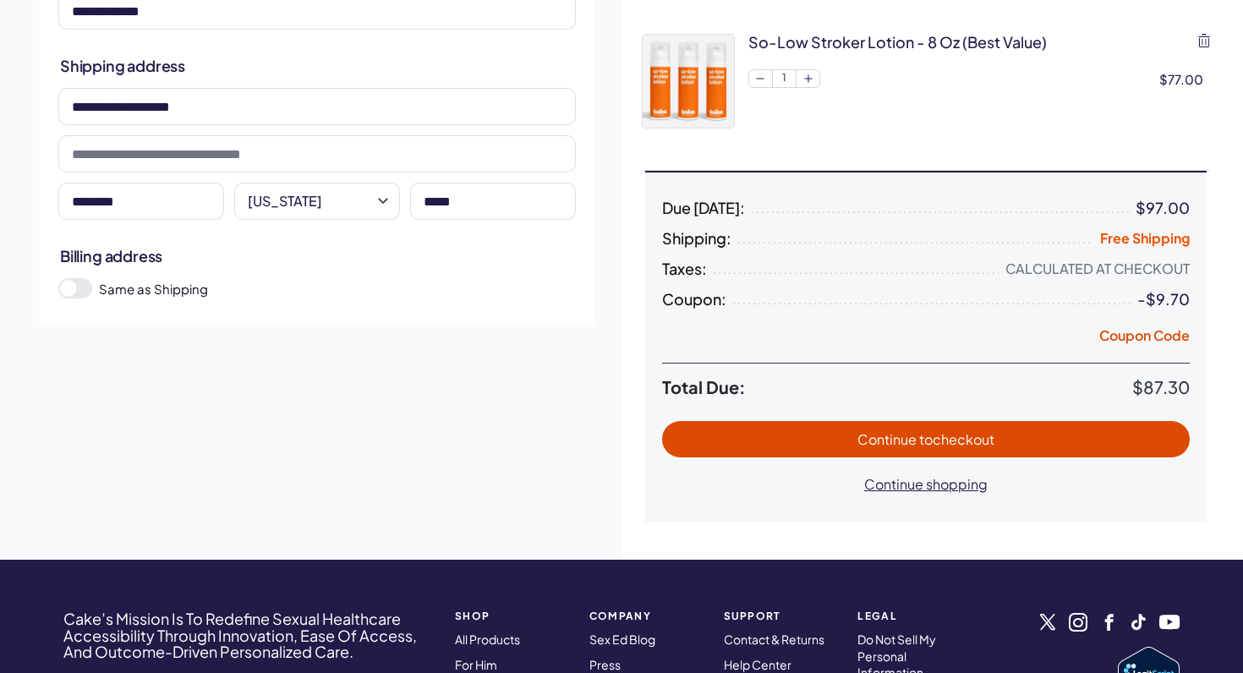
scroll to position [289, 0]
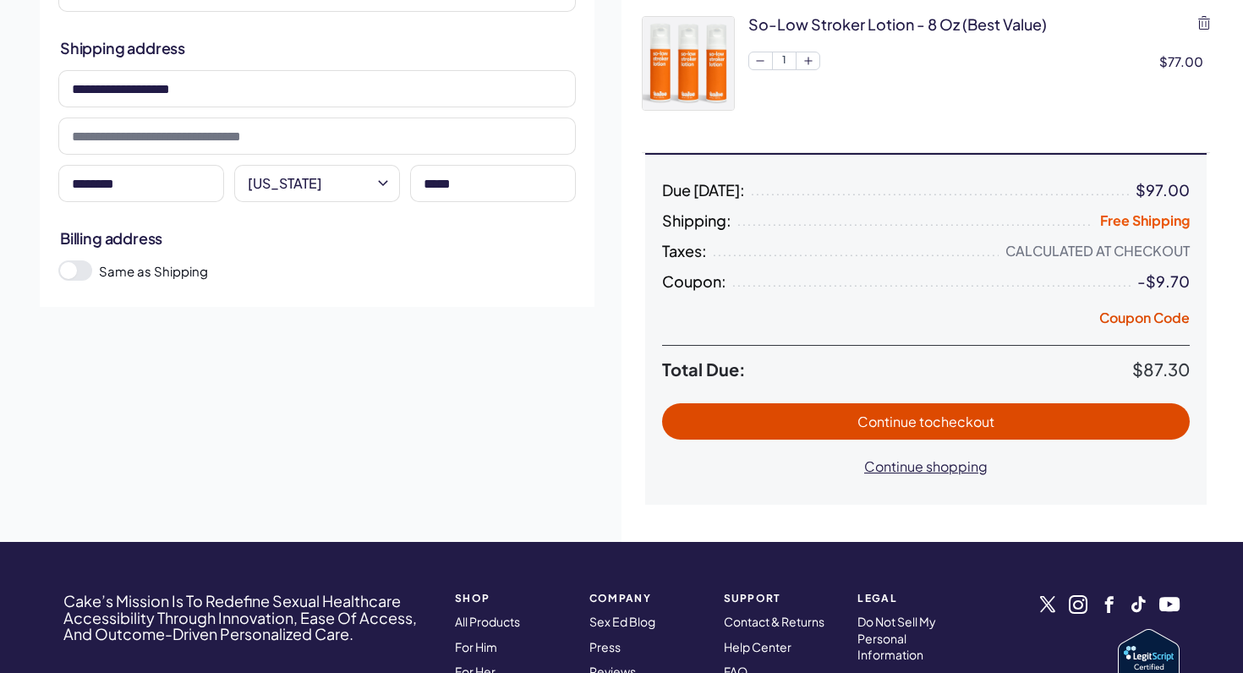
click at [852, 430] on button "Continue to checkout" at bounding box center [925, 421] width 527 height 36
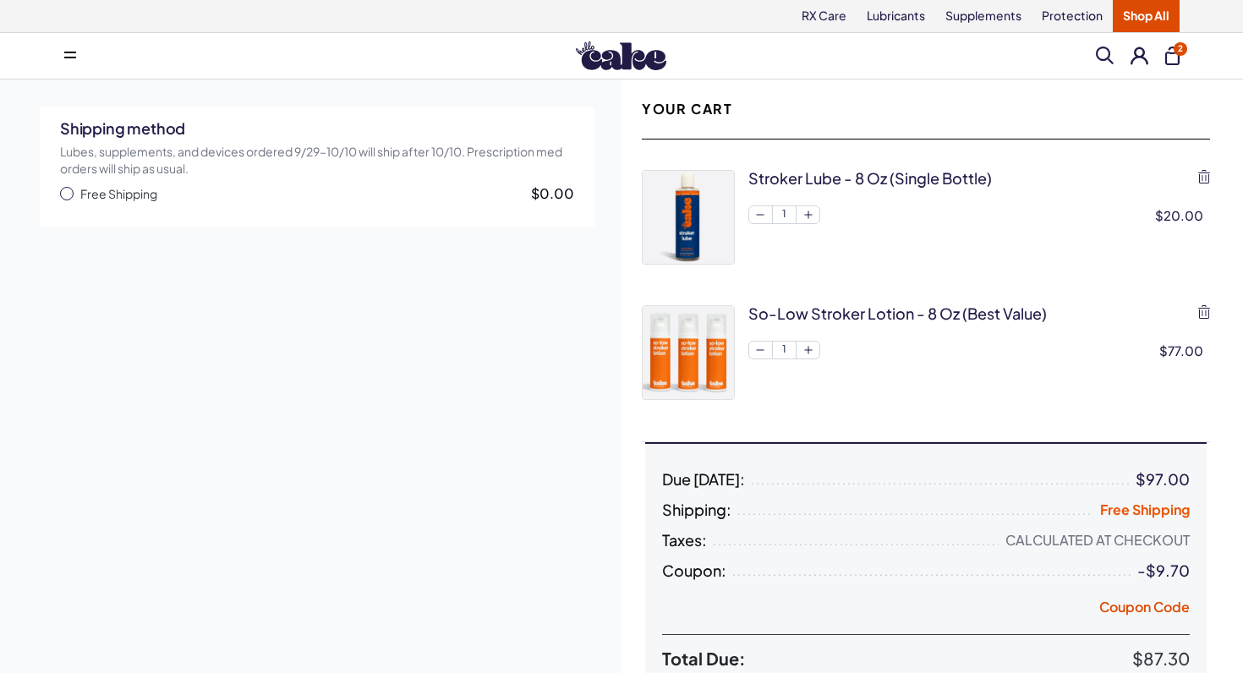
click at [66, 193] on span "button" at bounding box center [67, 194] width 14 height 14
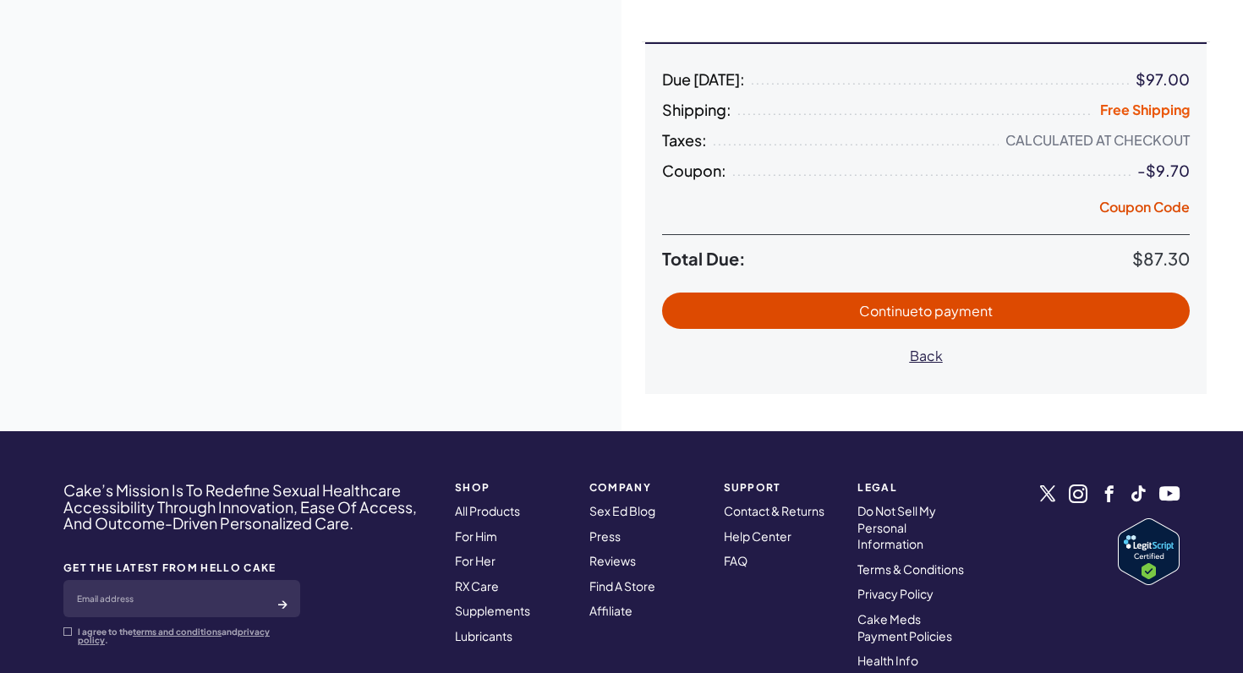
scroll to position [422, 0]
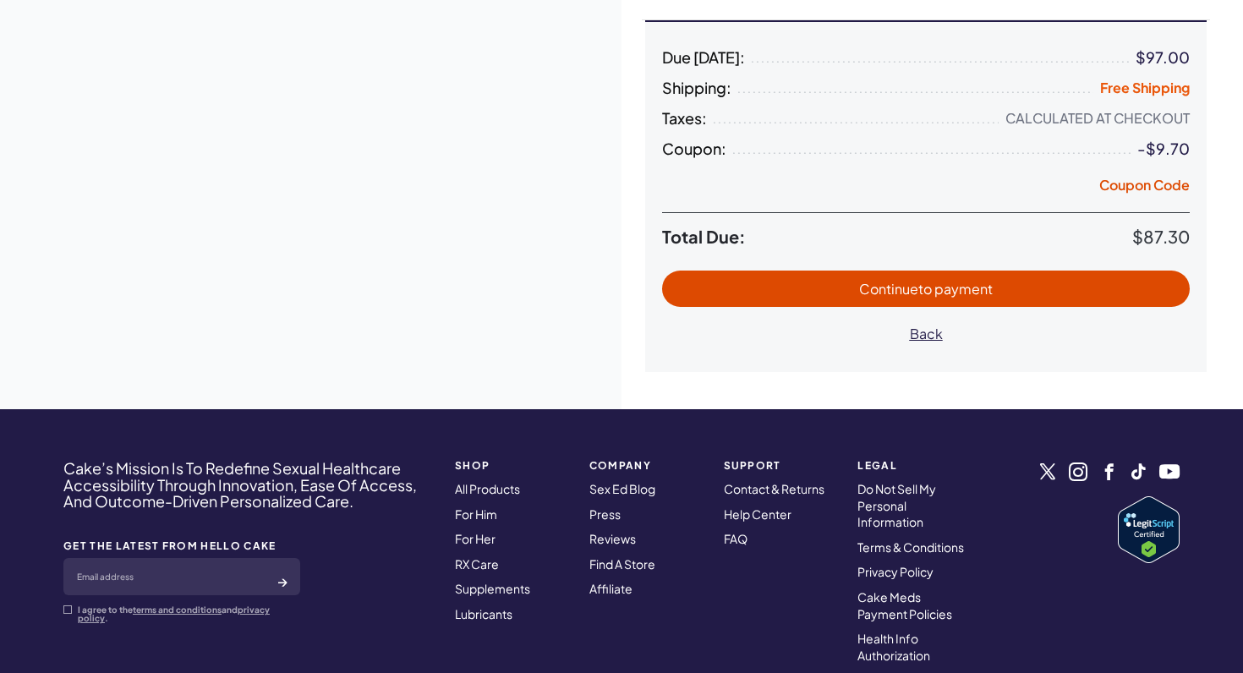
click at [747, 292] on span "Continue to payment" at bounding box center [926, 288] width 494 height 19
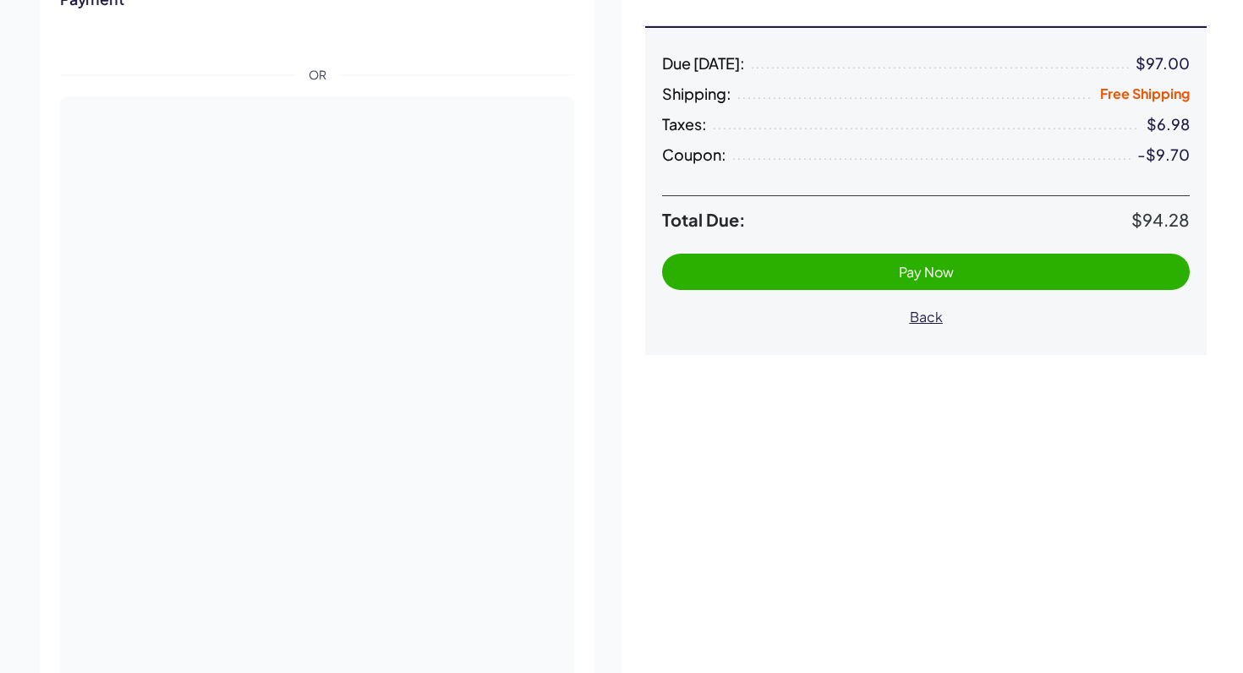
scroll to position [413, 0]
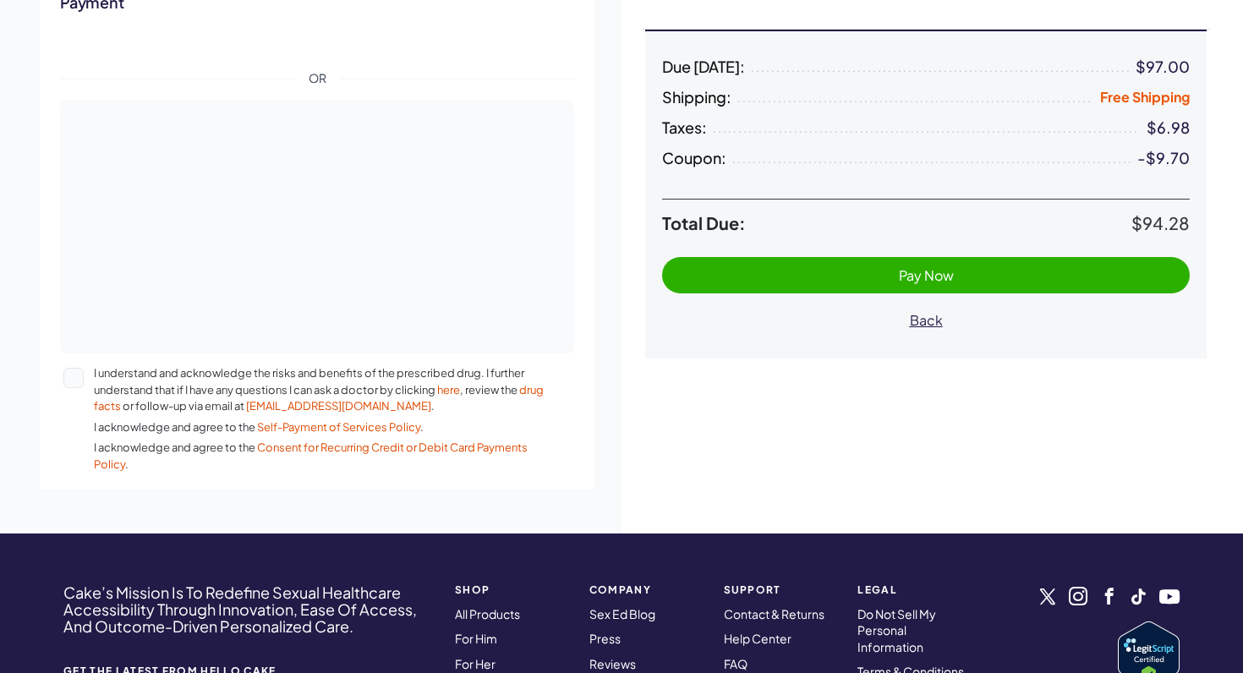
click at [806, 275] on span "Pay Now" at bounding box center [926, 274] width 494 height 19
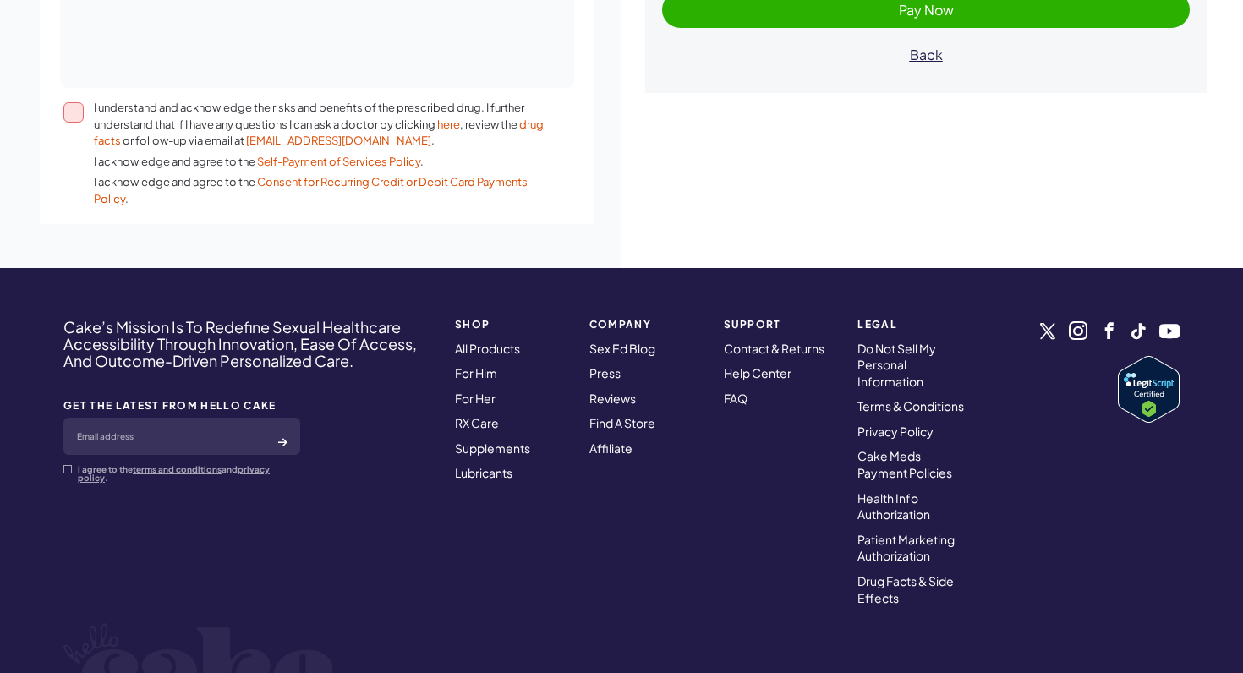
scroll to position [717, 0]
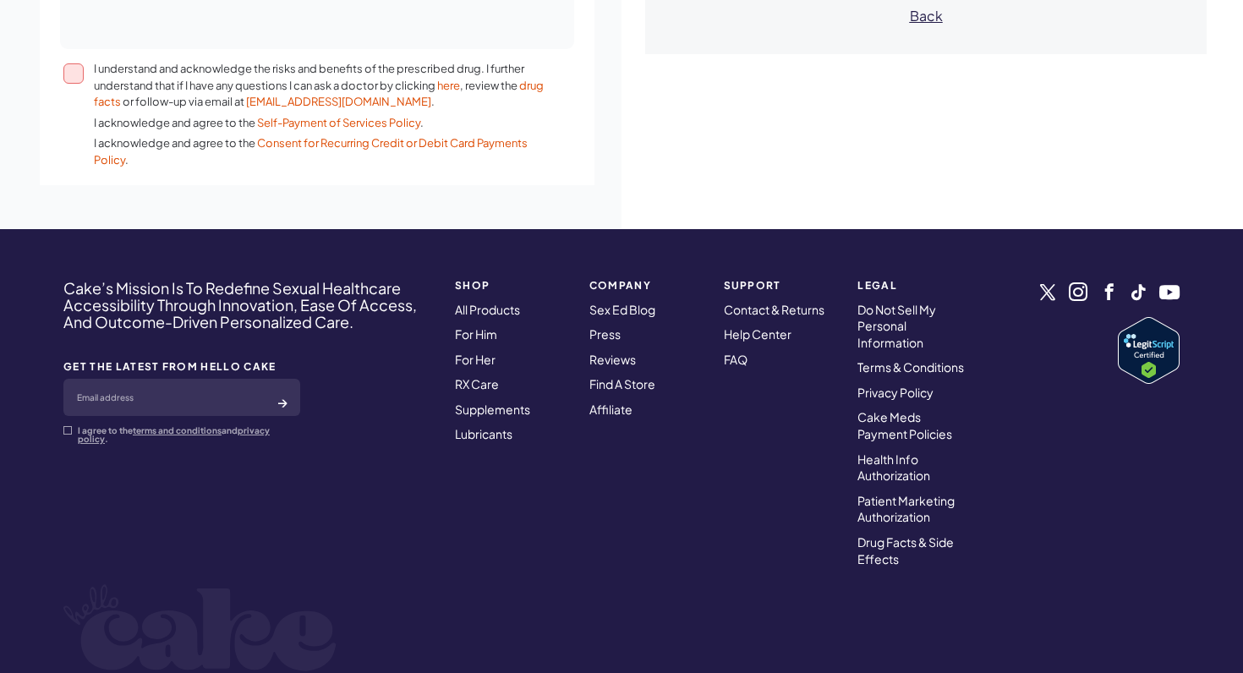
click at [68, 74] on button "I understand and acknowledge the risks and benefits of the prescribed drug. I f…" at bounding box center [73, 73] width 20 height 20
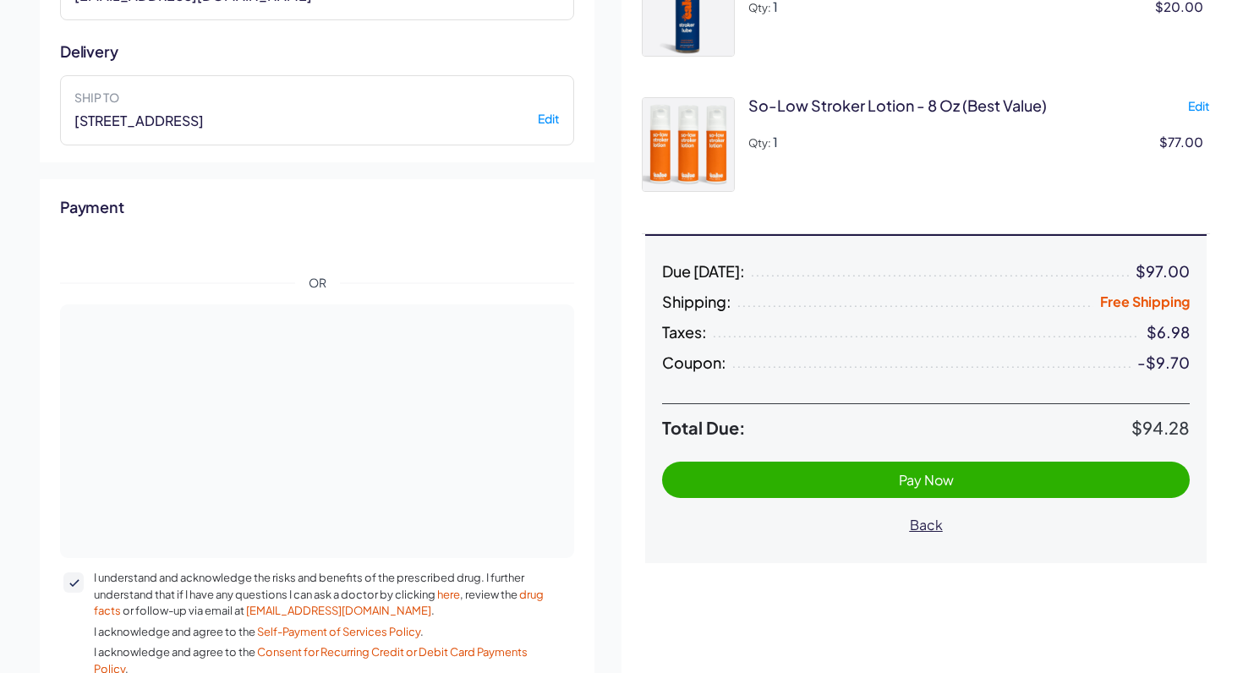
scroll to position [198, 0]
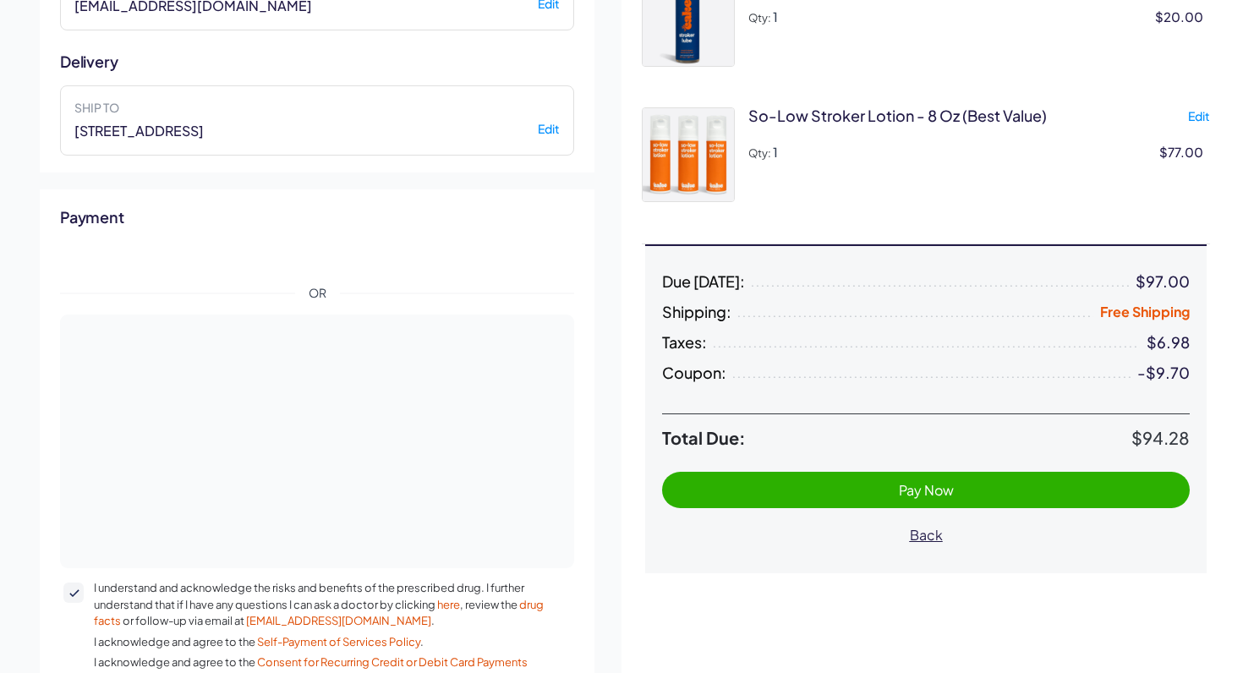
click at [833, 484] on span "Pay Now" at bounding box center [926, 489] width 494 height 19
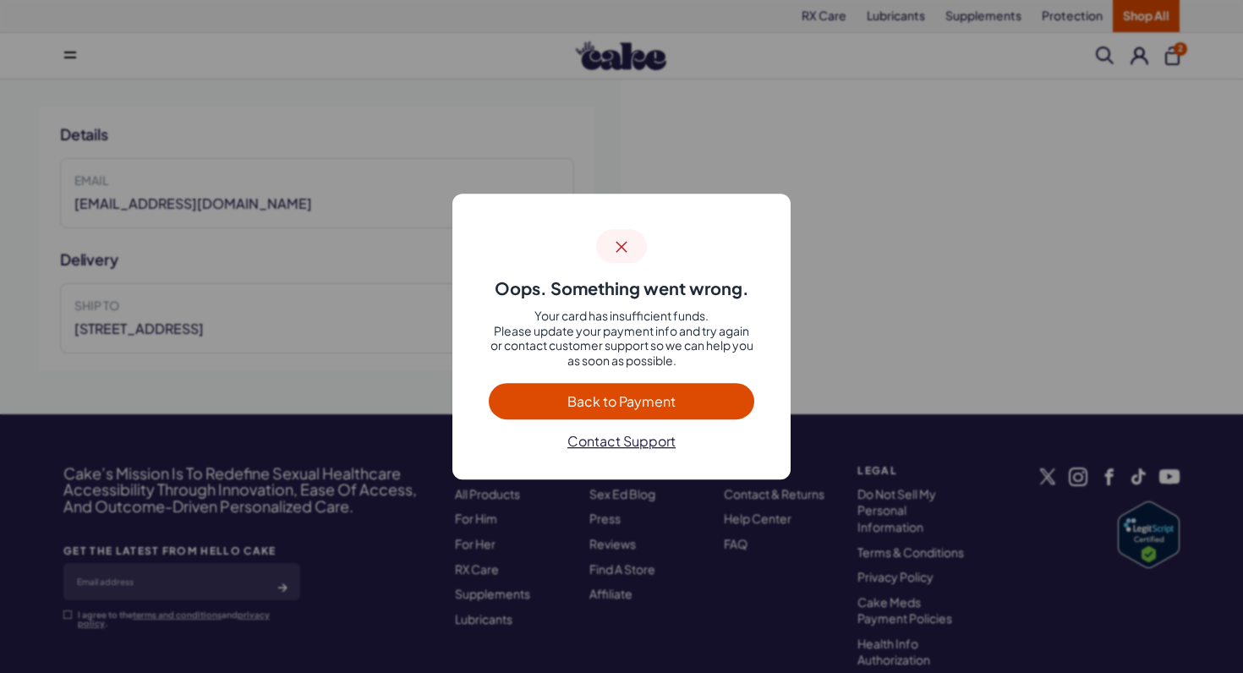
click at [697, 410] on button "Back to Payment" at bounding box center [621, 401] width 265 height 36
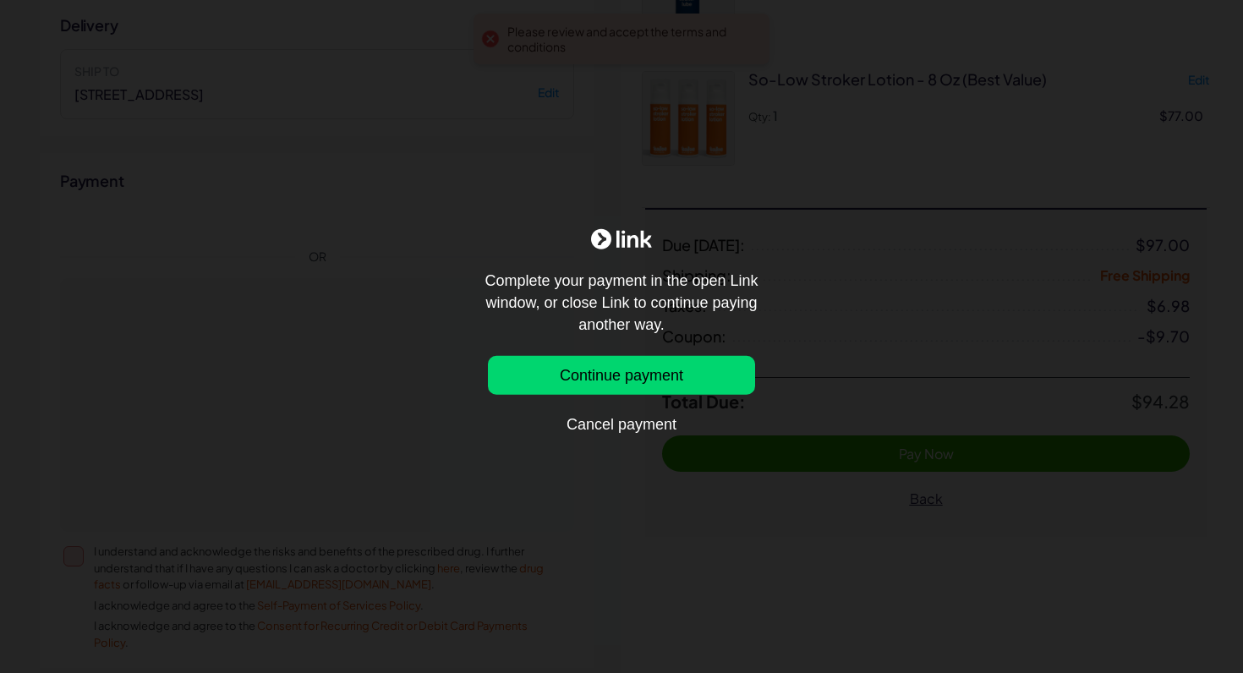
scroll to position [717, 0]
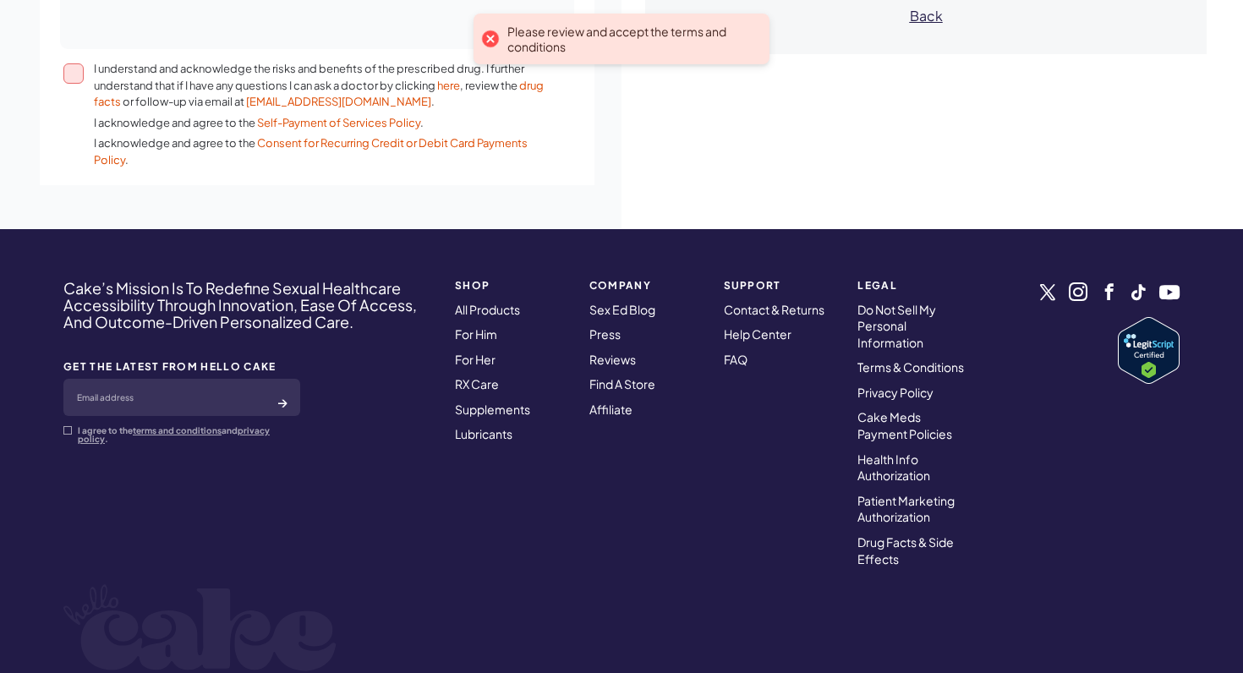
click at [72, 72] on button "I understand and acknowledge the risks and benefits of the prescribed drug. I f…" at bounding box center [73, 73] width 20 height 20
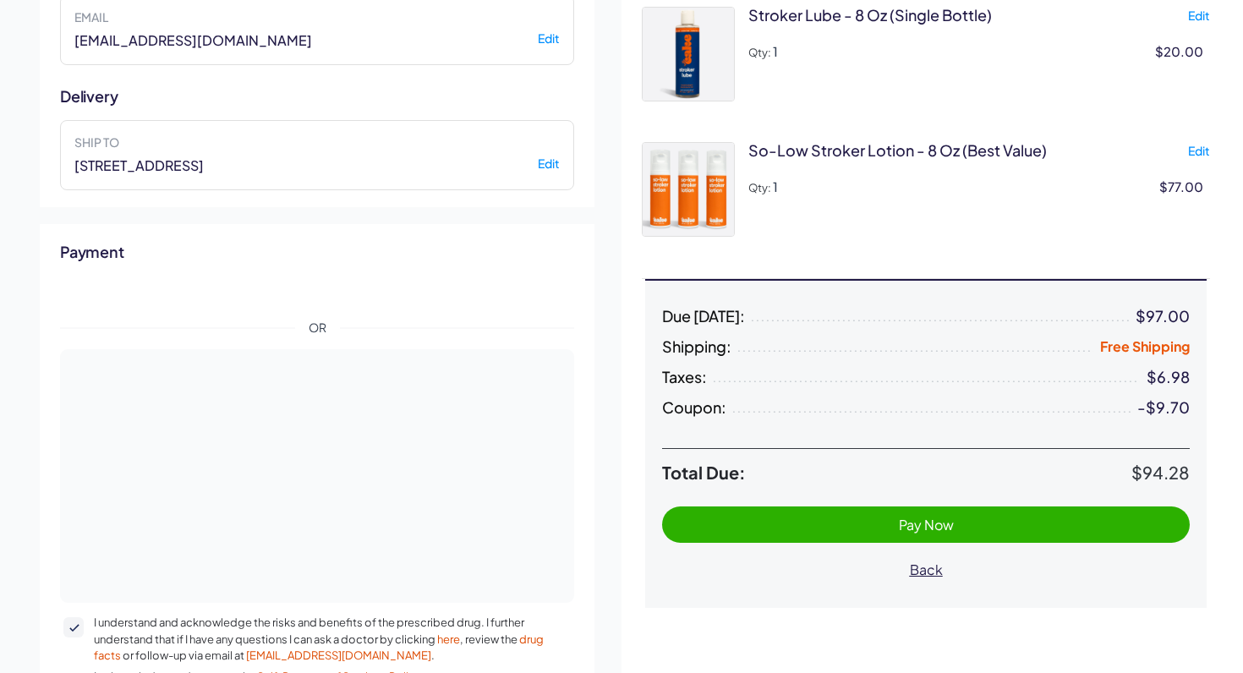
scroll to position [137, 0]
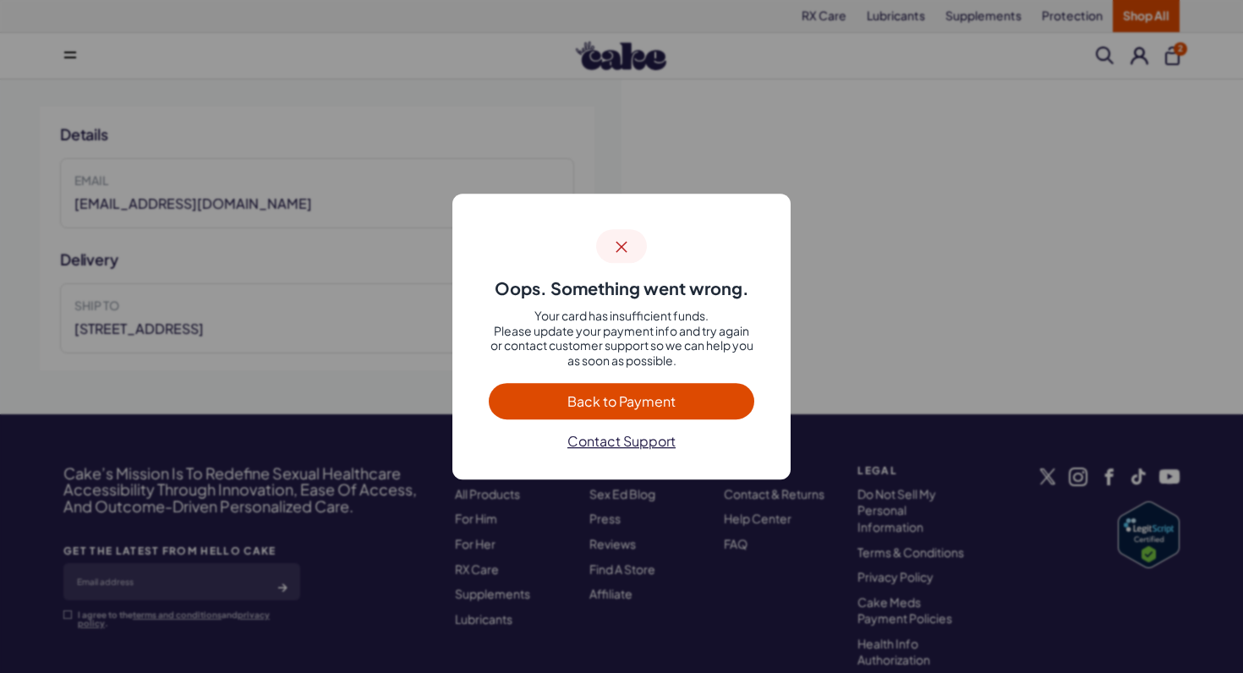
click at [702, 402] on span "Back to Payment" at bounding box center [622, 400] width 232 height 19
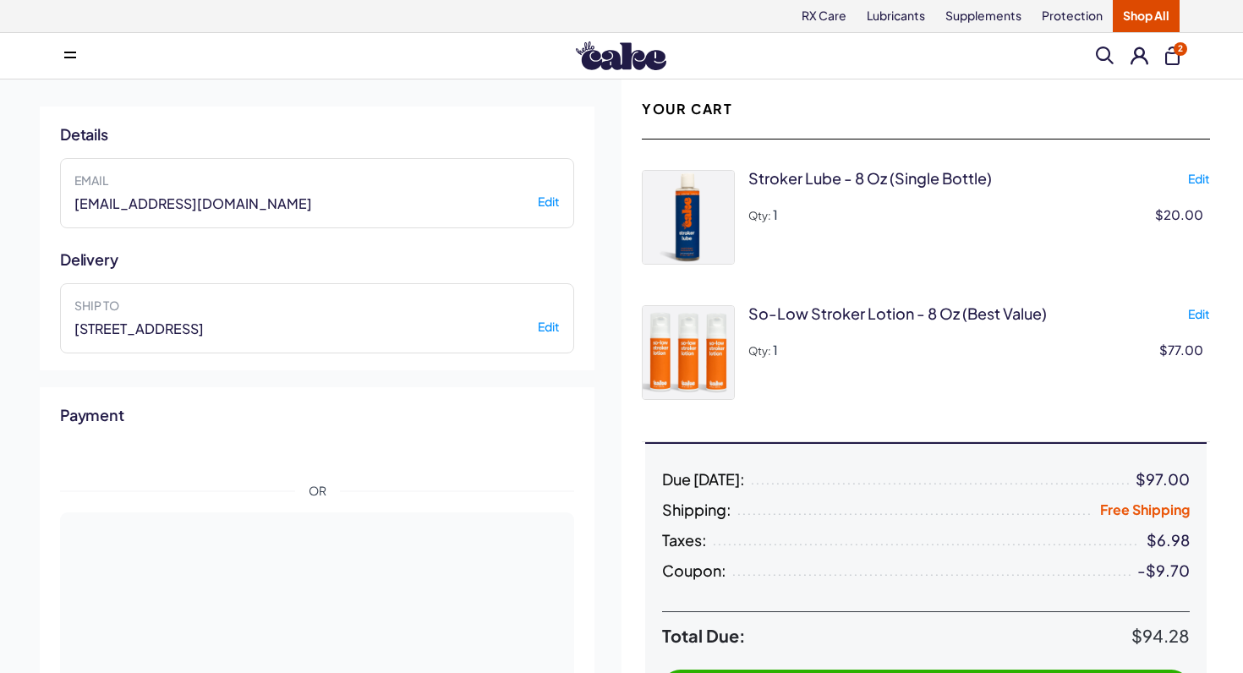
click at [1139, 57] on button at bounding box center [1139, 55] width 18 height 18
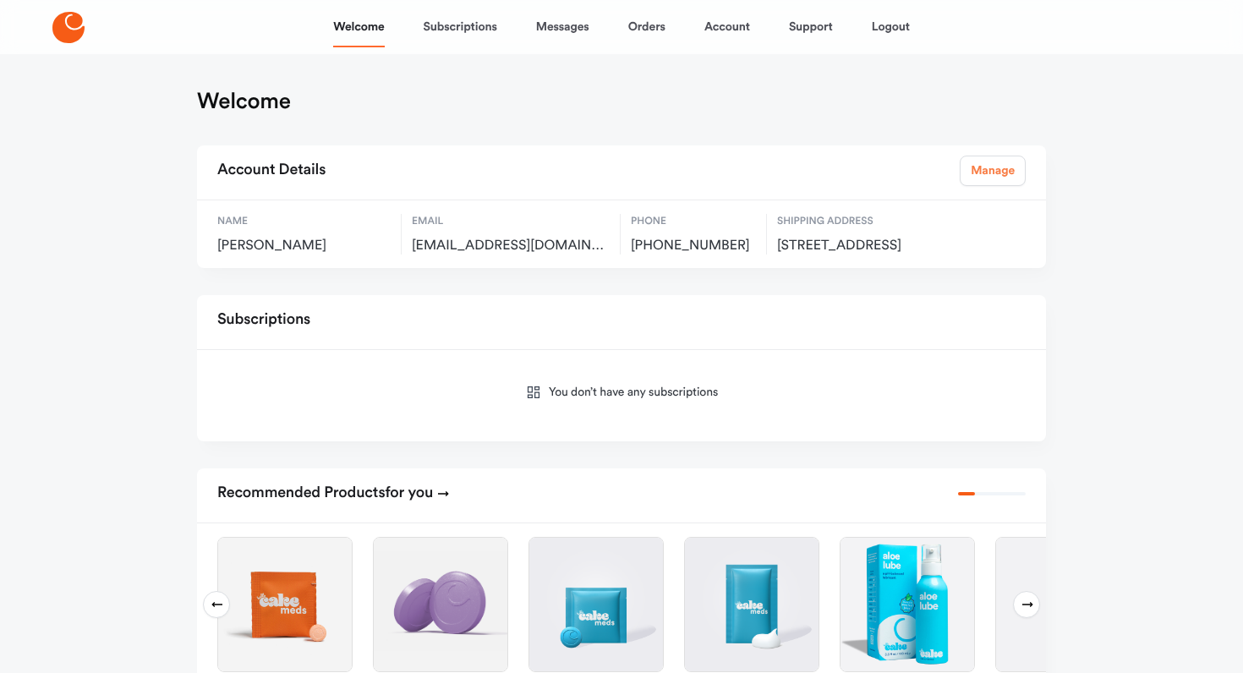
click at [1001, 172] on link "Manage" at bounding box center [992, 171] width 66 height 30
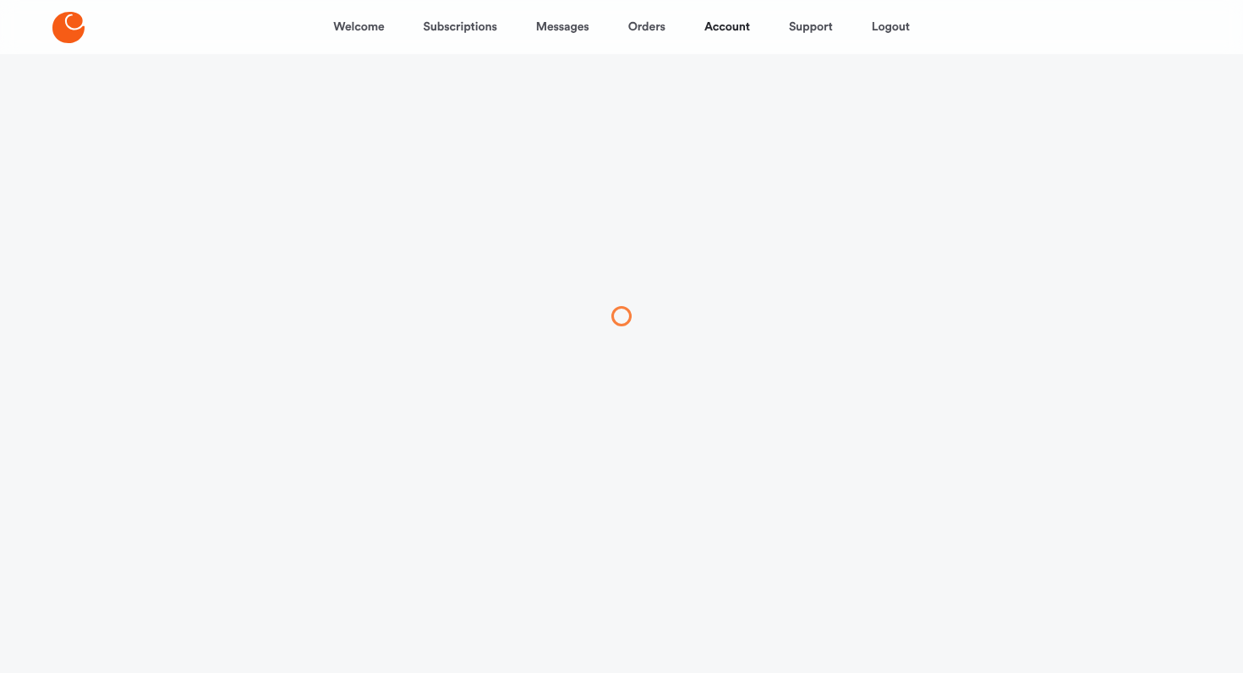
select select "**"
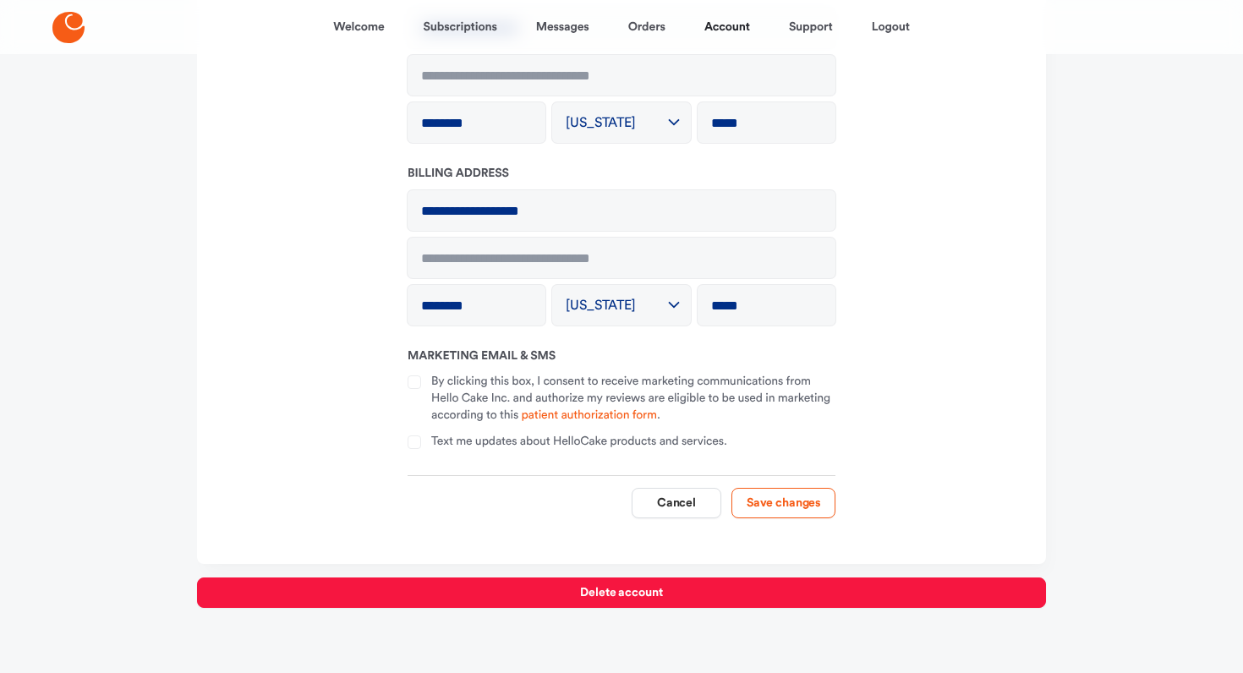
scroll to position [379, 0]
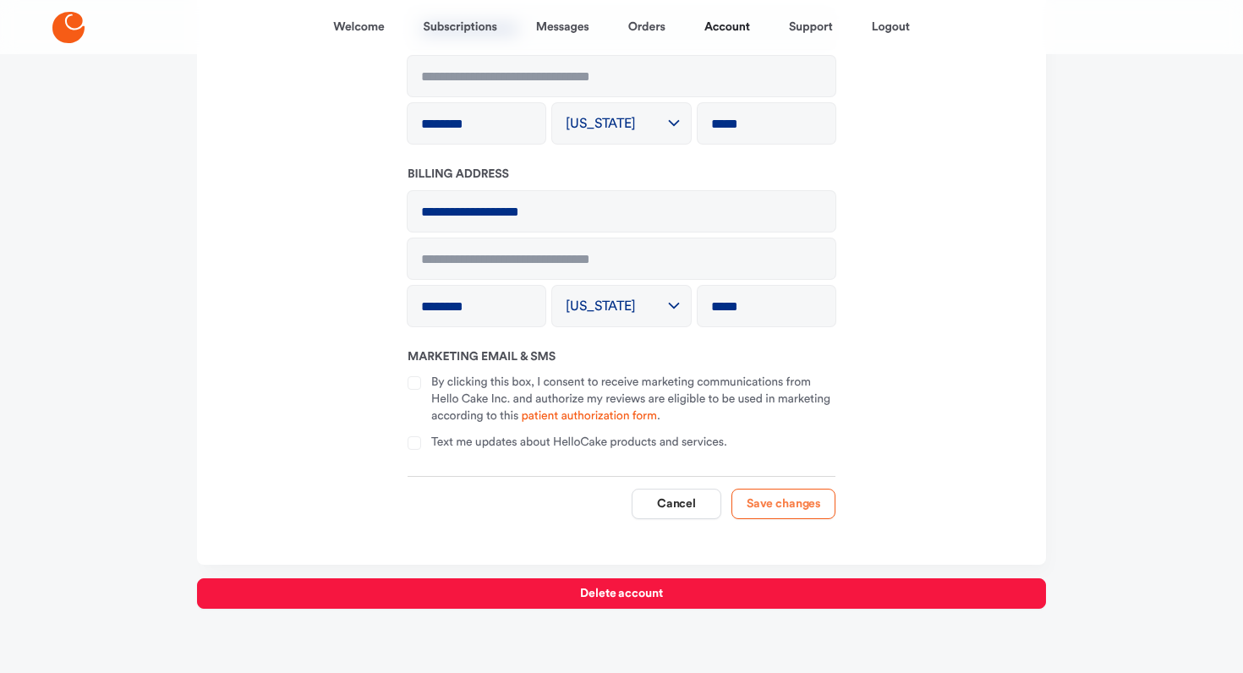
click at [789, 506] on button "Save changes" at bounding box center [783, 504] width 104 height 30
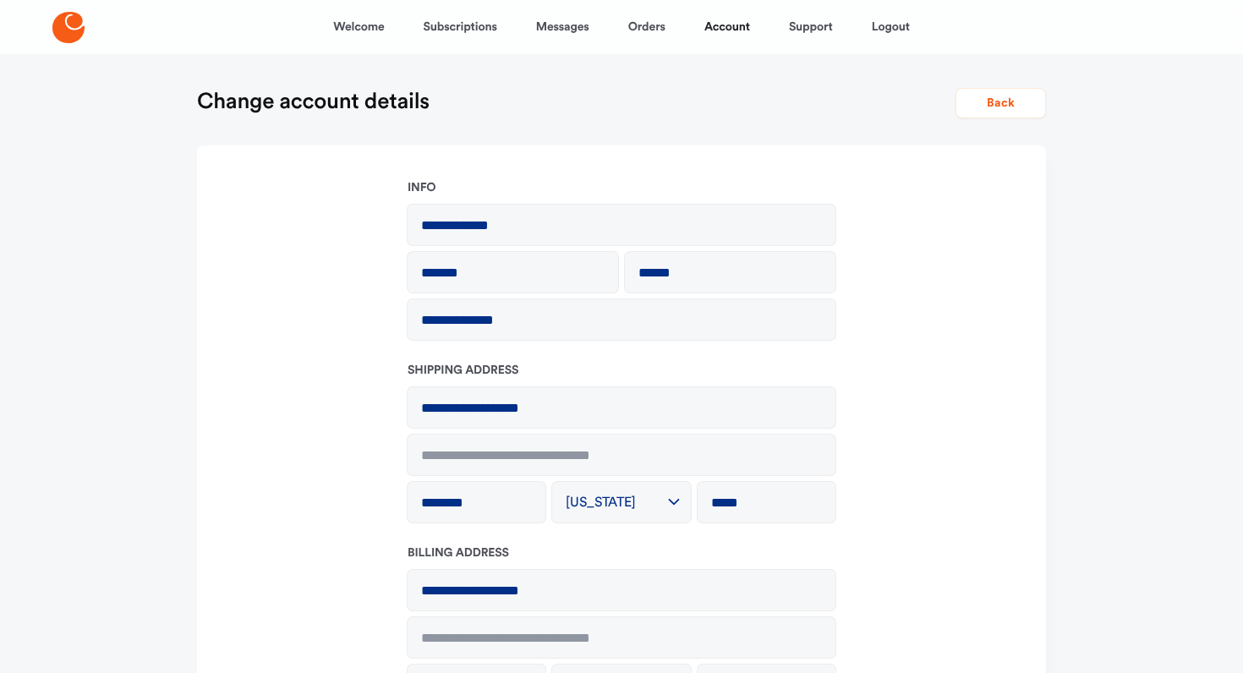
scroll to position [0, 0]
click at [999, 107] on button "Back" at bounding box center [1000, 103] width 90 height 30
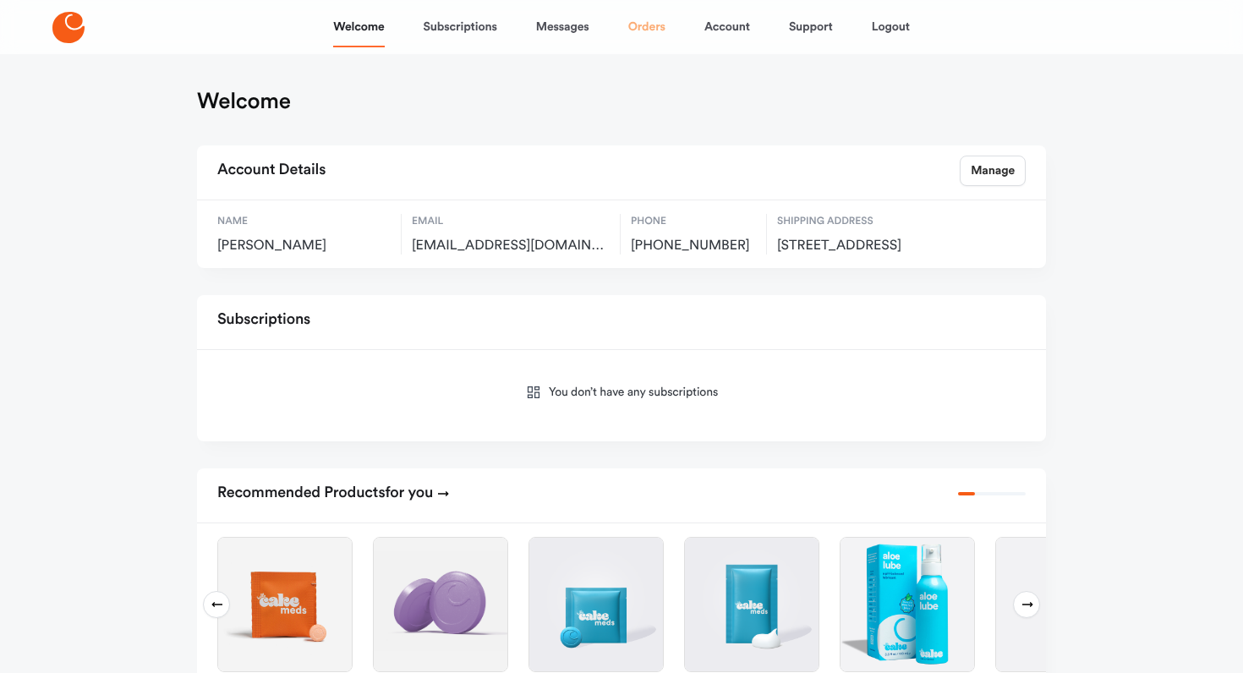
click at [659, 27] on link "Orders" at bounding box center [646, 27] width 37 height 41
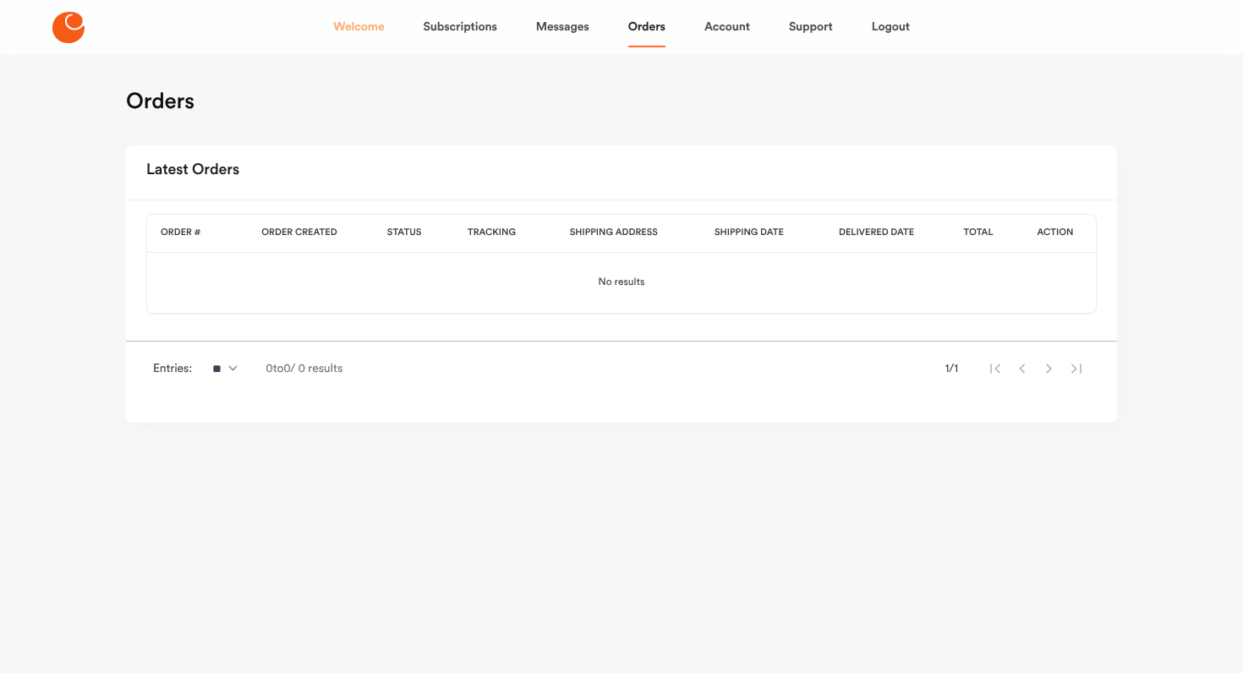
click at [372, 30] on link "Welcome" at bounding box center [358, 27] width 51 height 41
